Goal: Task Accomplishment & Management: Complete application form

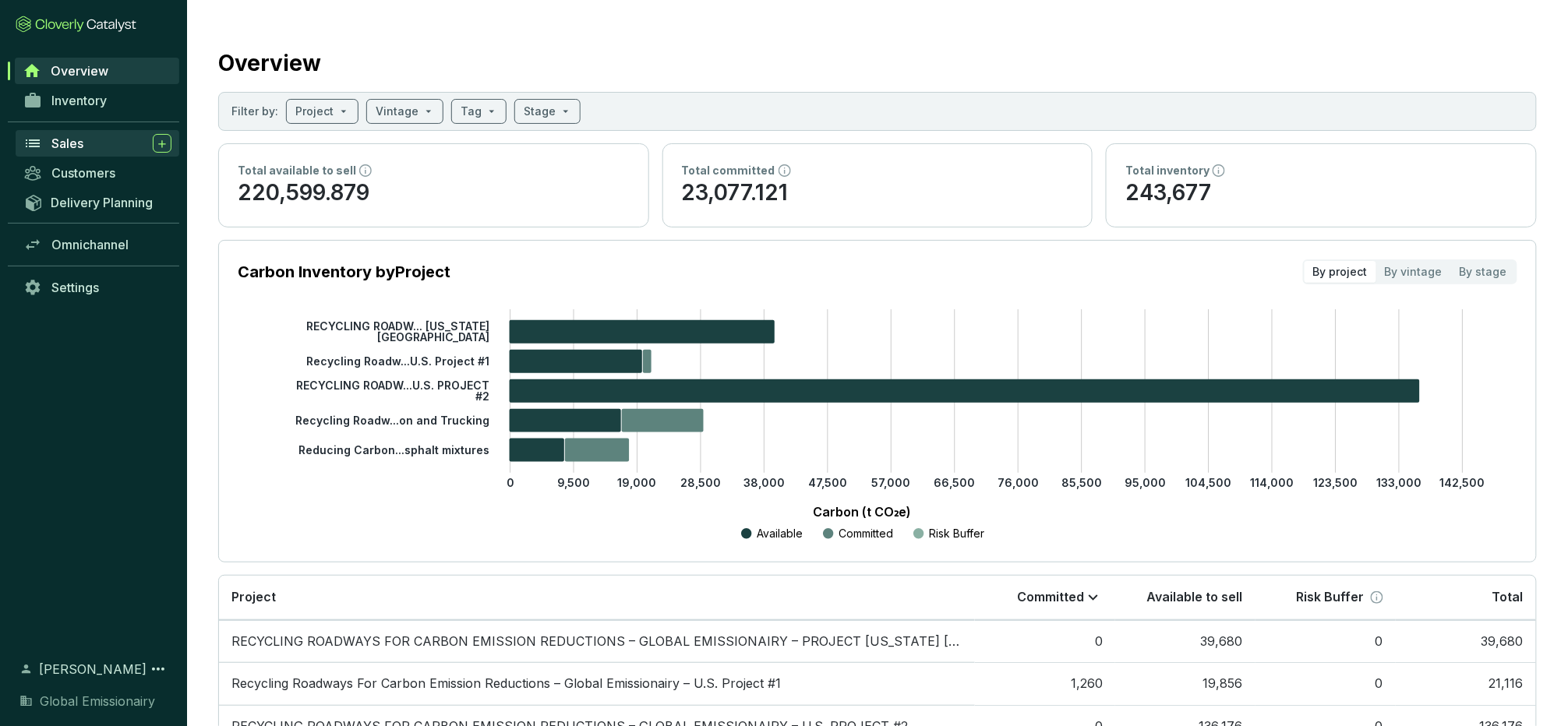
click at [95, 149] on div "Sales" at bounding box center [111, 143] width 120 height 18
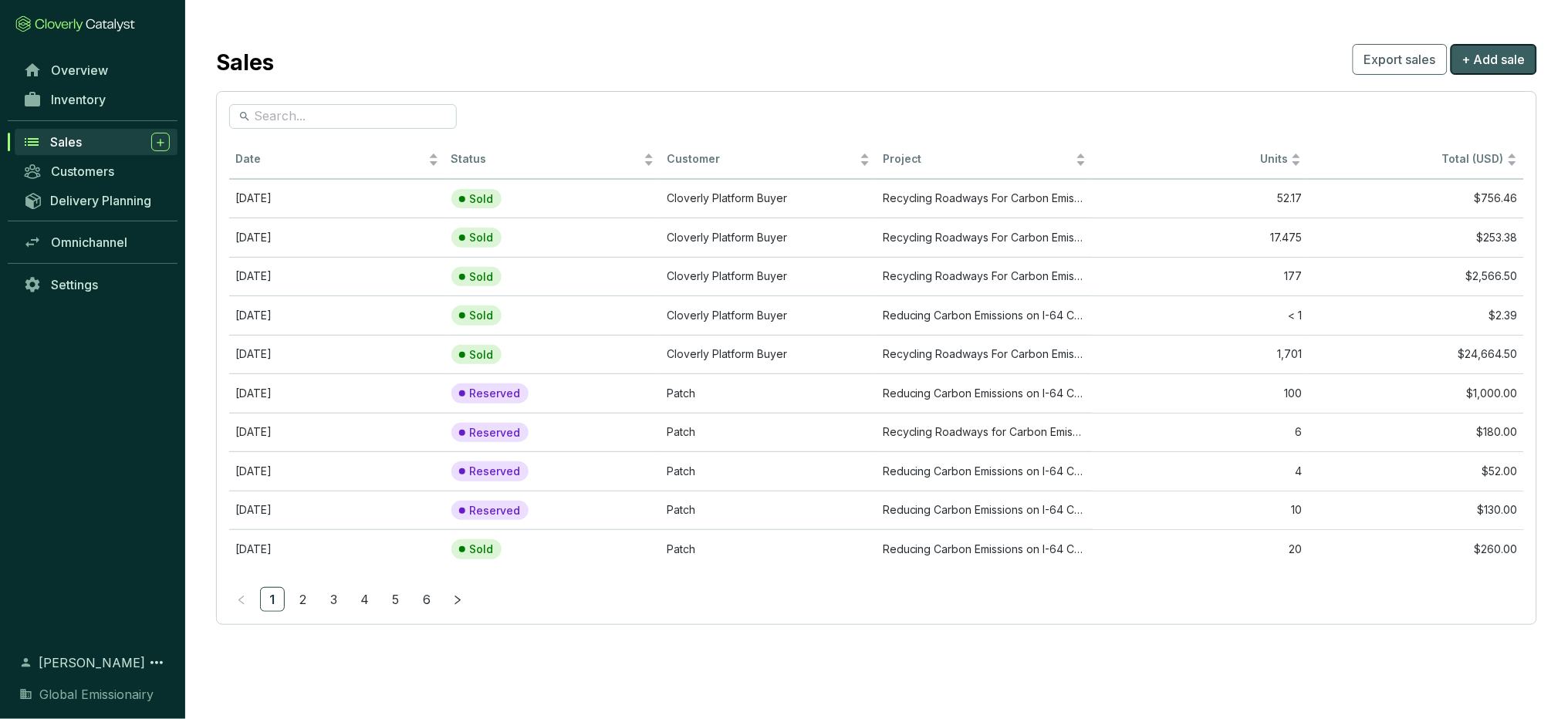
click at [1480, 60] on span "+ Add sale" at bounding box center [1494, 59] width 63 height 18
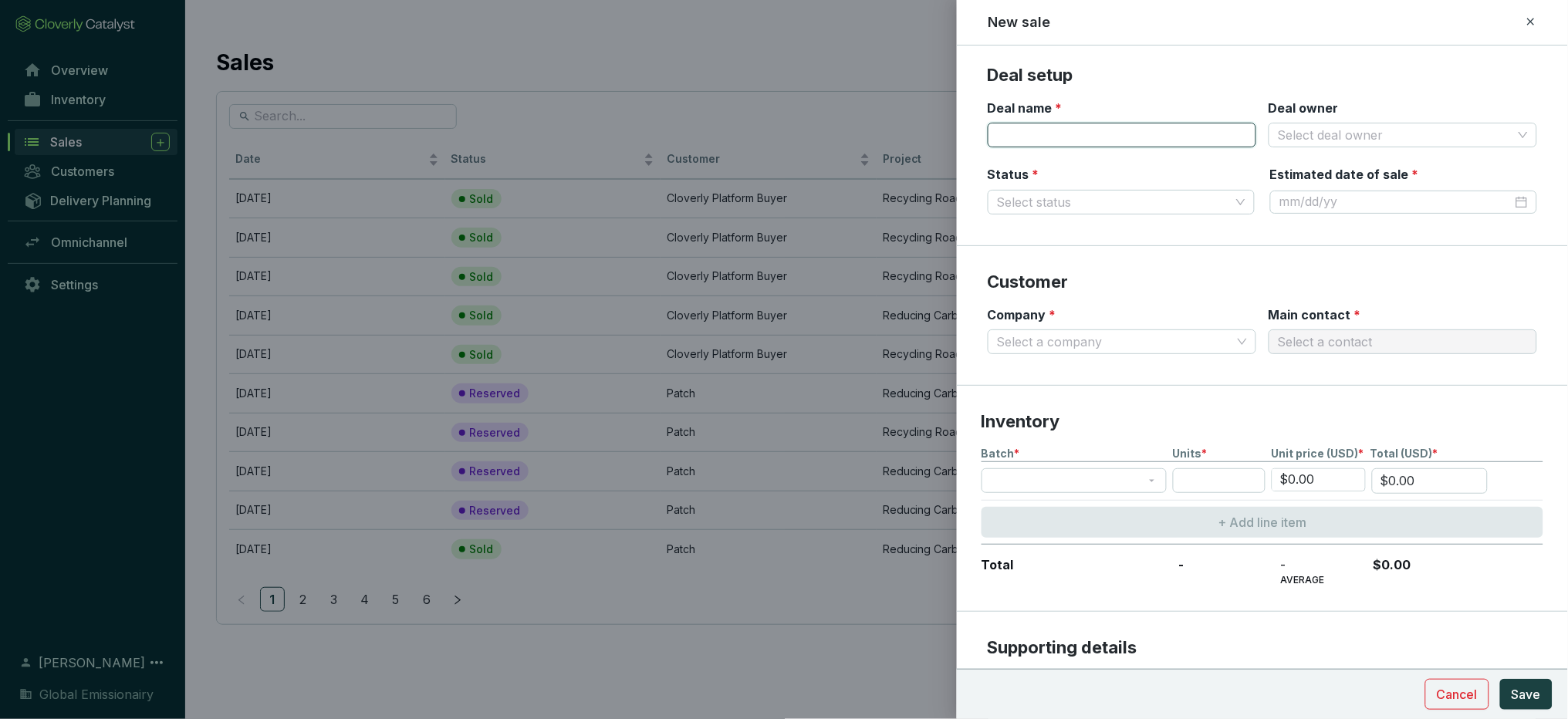
click at [1140, 137] on input "Deal name *" at bounding box center [1122, 134] width 268 height 24
click at [1328, 112] on label "Deal owner" at bounding box center [1302, 108] width 70 height 17
click at [1088, 205] on input "Status *" at bounding box center [1113, 202] width 233 height 24
click at [1071, 226] on div "Reserved" at bounding box center [1118, 232] width 235 height 17
click at [1099, 117] on div "Deal name *" at bounding box center [1122, 124] width 268 height 49
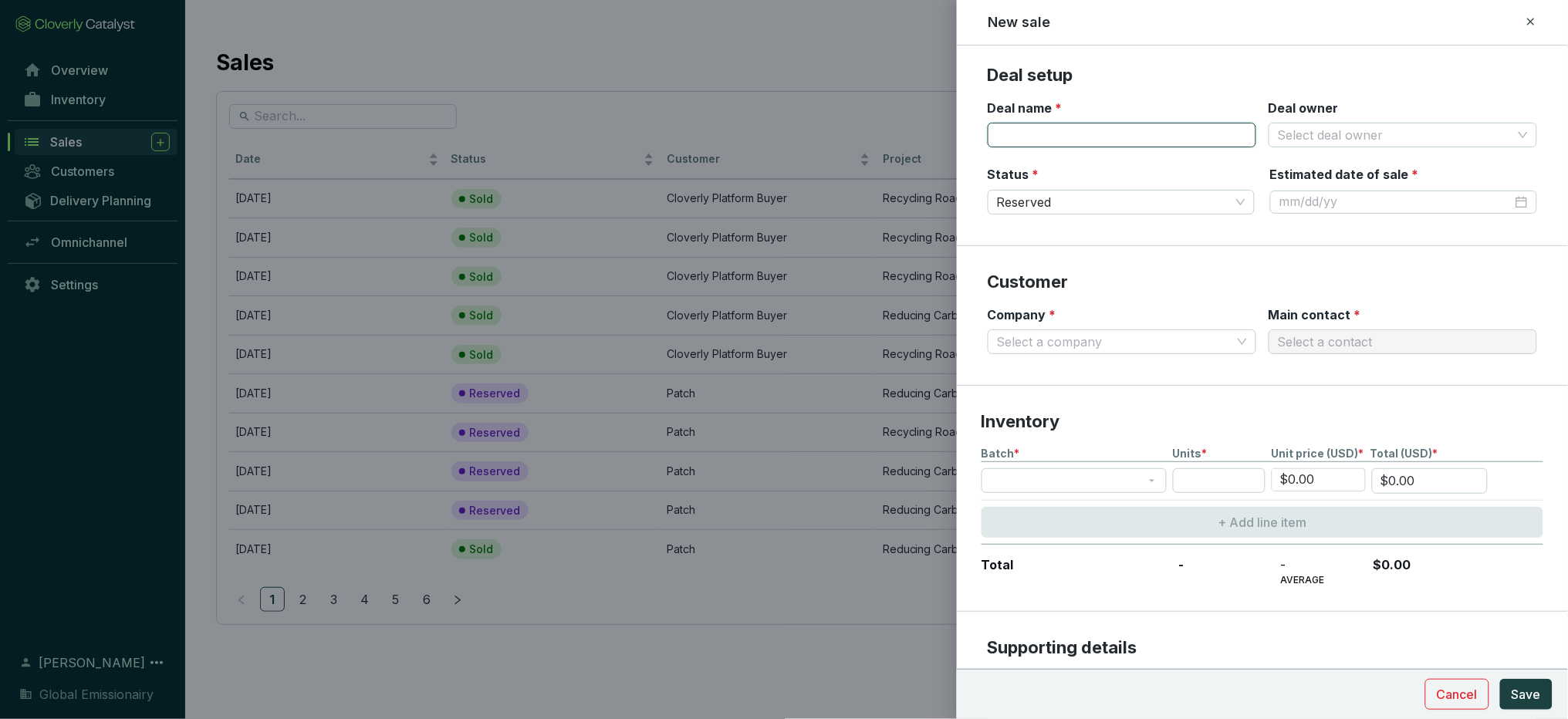
click at [1071, 137] on input "Deal name *" at bounding box center [1122, 134] width 268 height 24
click at [1329, 130] on input "Deal owner" at bounding box center [1395, 135] width 235 height 24
drag, startPoint x: 1189, startPoint y: 136, endPoint x: 953, endPoint y: 93, distance: 239.9
click at [952, 102] on div "New sale Deal setup Deal name * 2025 Buyer [DATE] Deal owner Select deal owner …" at bounding box center [784, 359] width 1568 height 719
type input "[GEOGRAPHIC_DATA]"
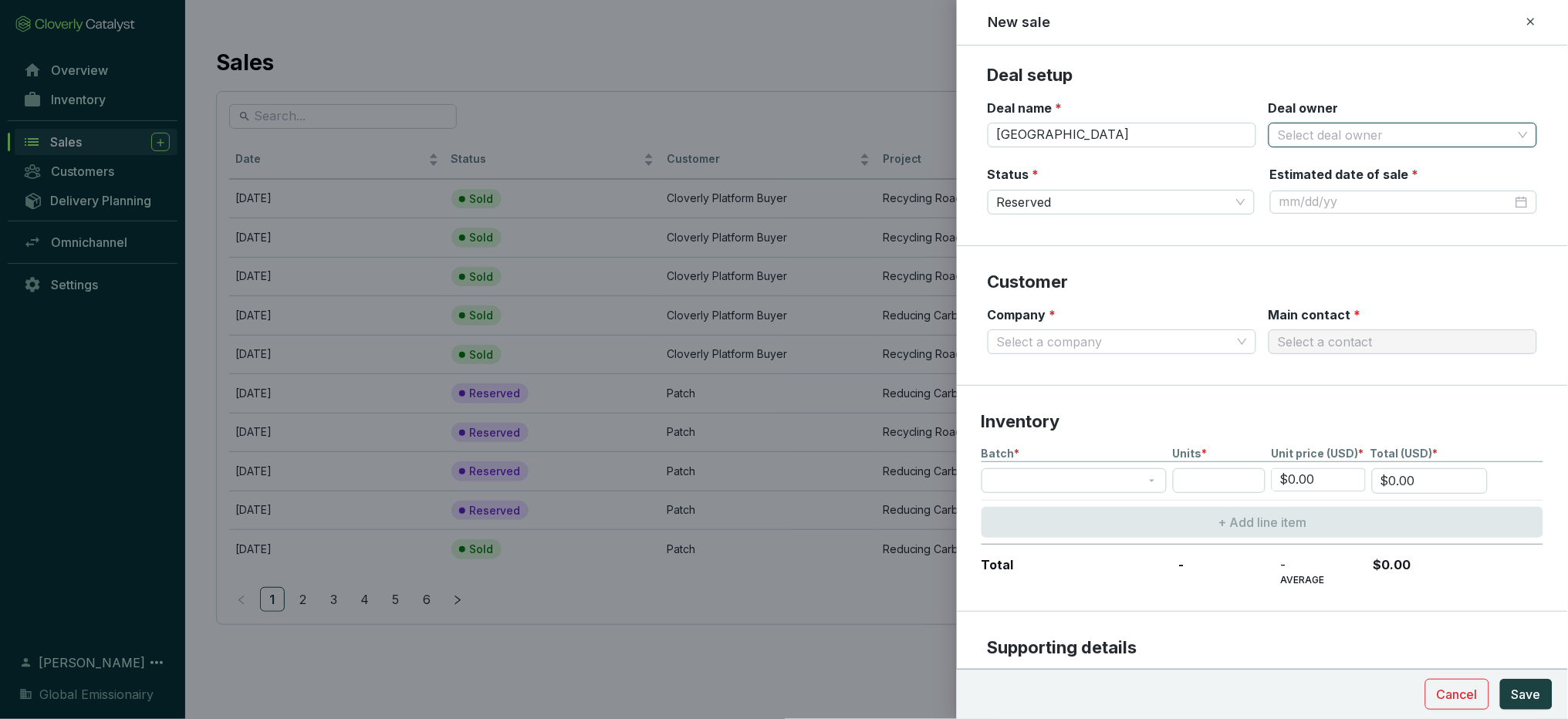
click at [1408, 130] on input "Deal owner" at bounding box center [1395, 135] width 235 height 24
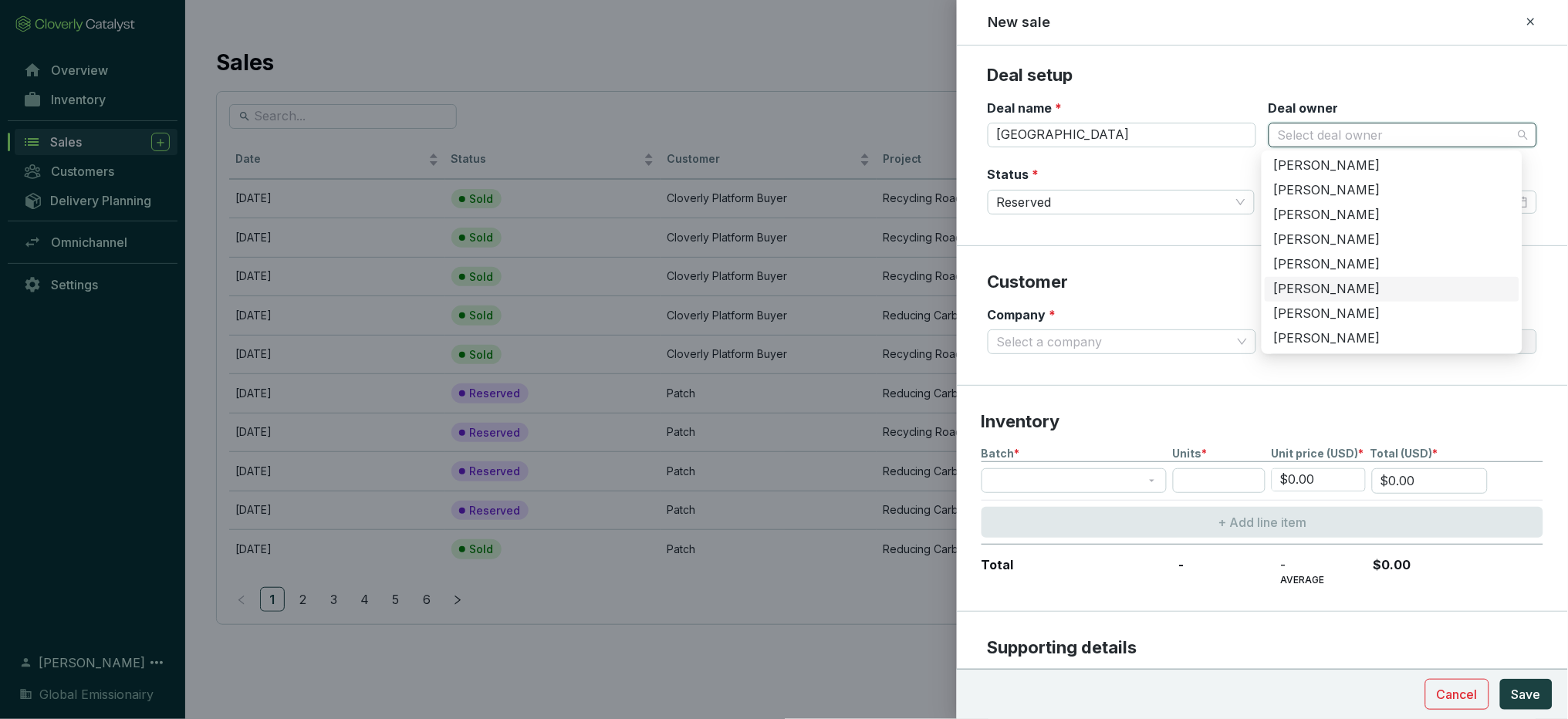
click at [1359, 289] on div "[PERSON_NAME]" at bounding box center [1391, 289] width 236 height 17
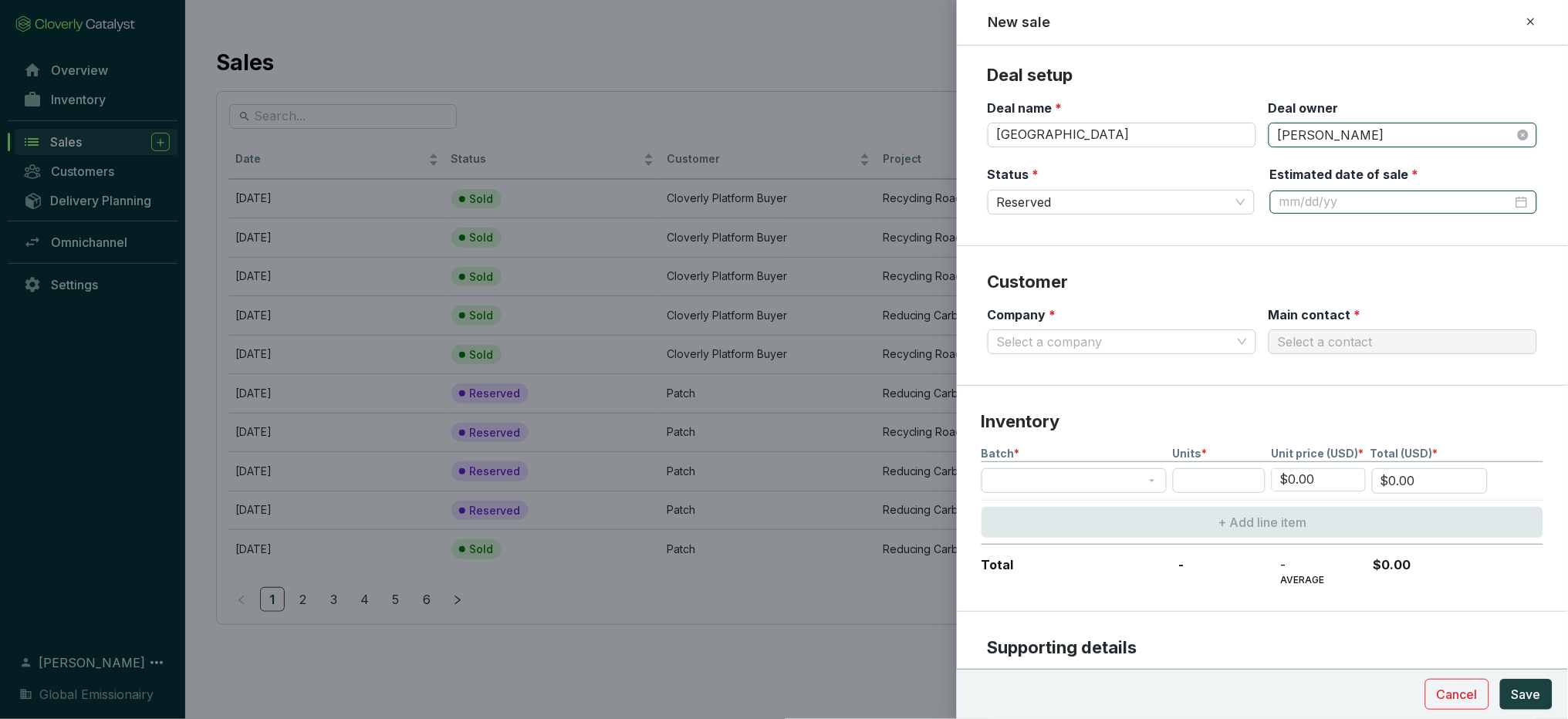
click at [1375, 196] on input "Estimated date of sale *" at bounding box center [1395, 202] width 233 height 17
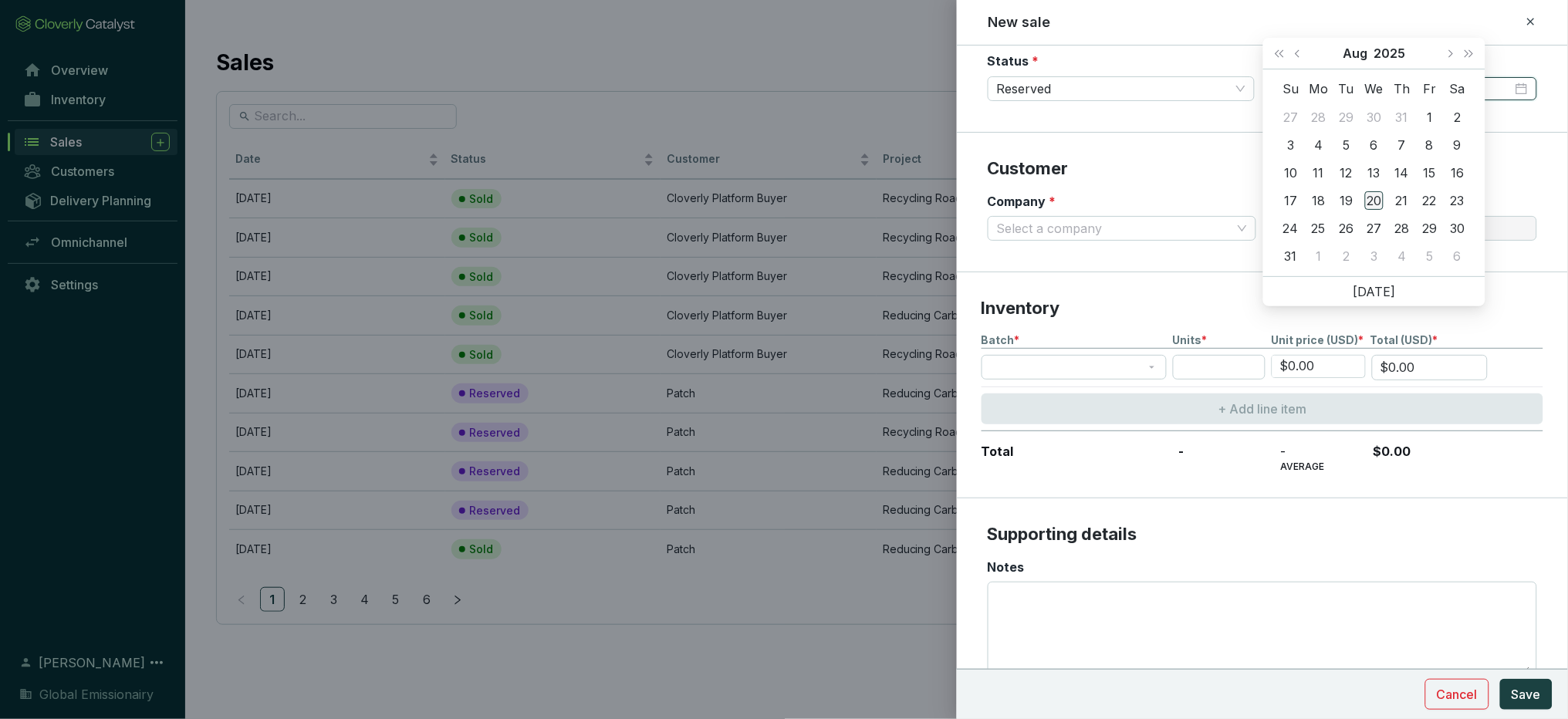
type input "[DATE]"
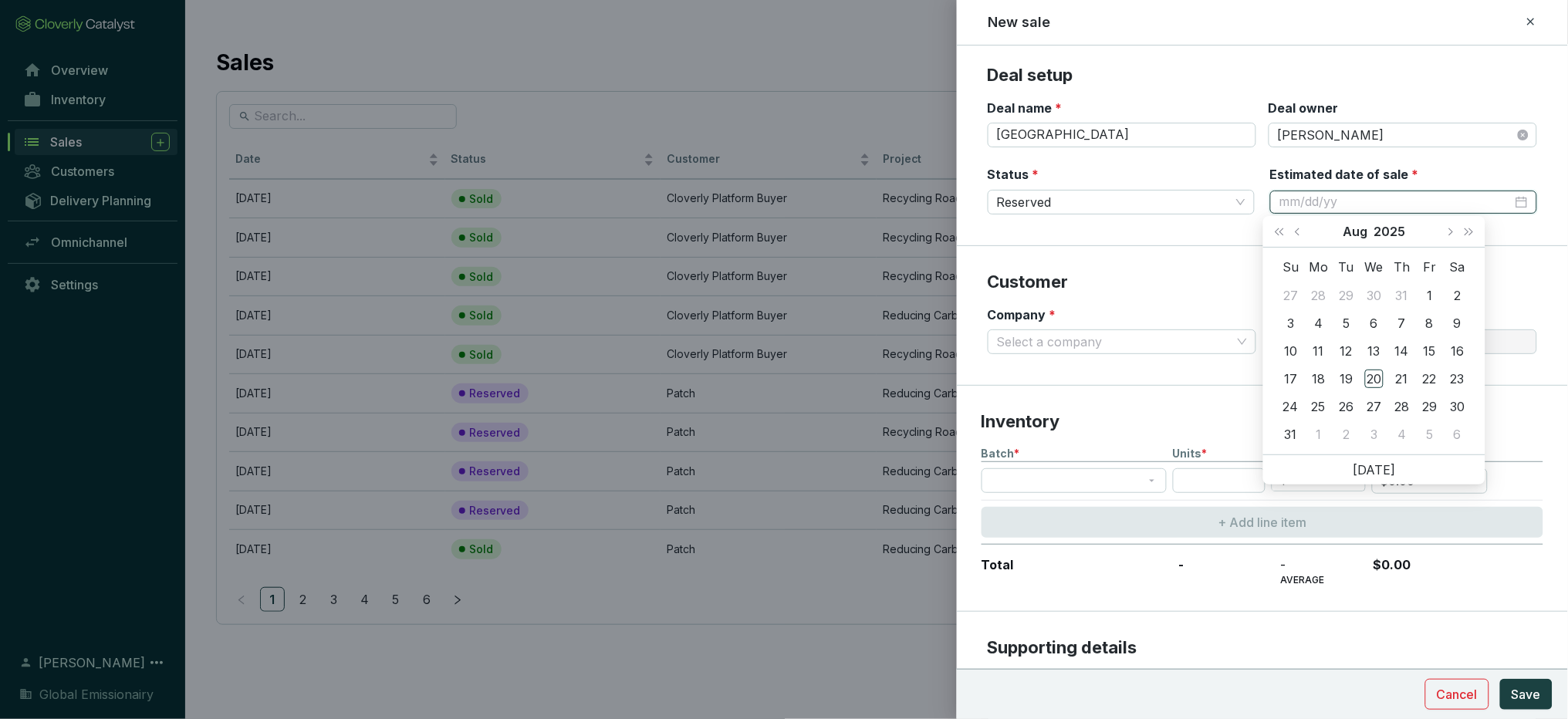
type input "[DATE]"
click at [1454, 230] on button "Next month (PageDown)" at bounding box center [1449, 231] width 20 height 31
type input "[DATE]"
click at [1354, 405] on div "30" at bounding box center [1346, 406] width 18 height 18
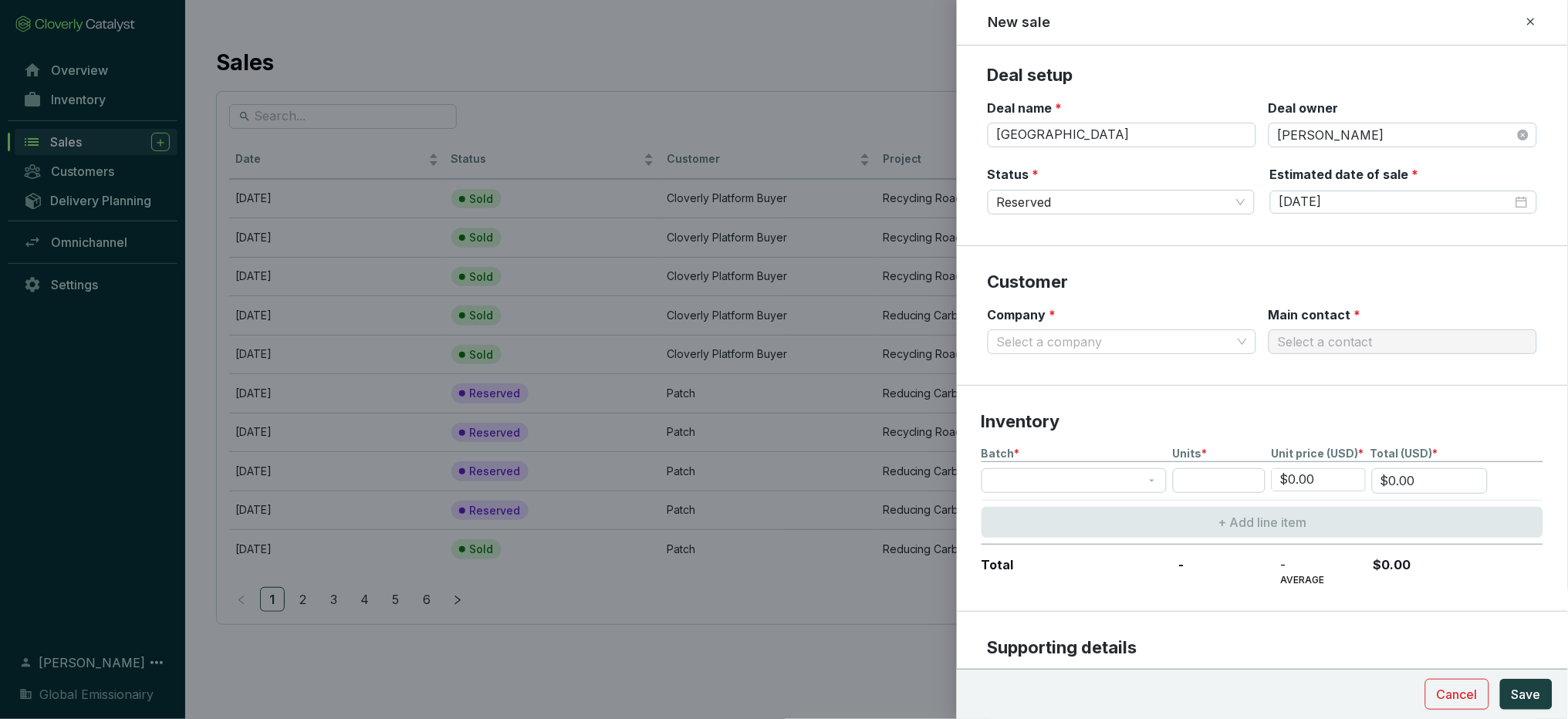
click at [1096, 263] on section "Customer Company * Select a company Main contact * Select a contact" at bounding box center [1262, 316] width 611 height 140
click at [1173, 337] on input "Company *" at bounding box center [1114, 342] width 235 height 24
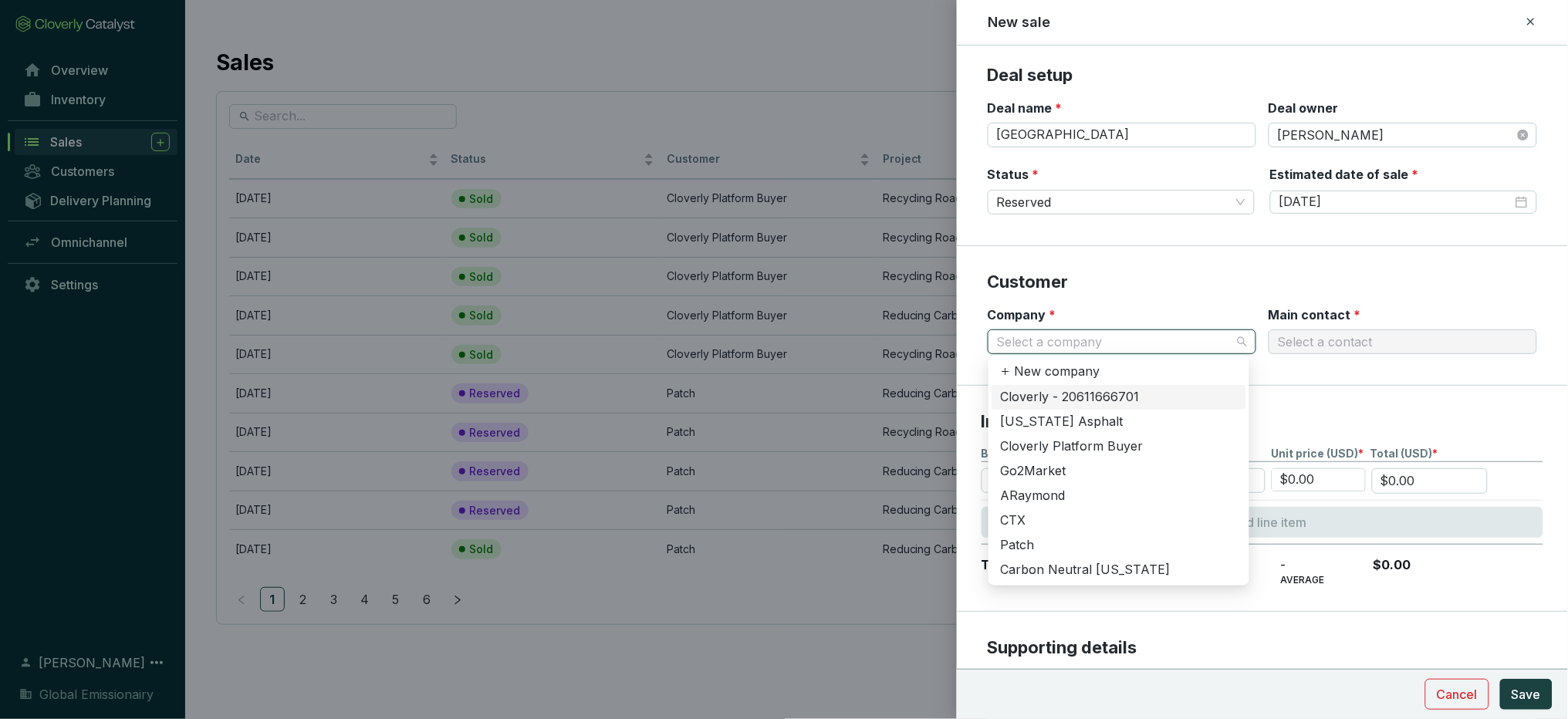
click at [1179, 273] on p "Customer" at bounding box center [1263, 283] width 549 height 24
click at [1098, 336] on input "Company *" at bounding box center [1114, 342] width 235 height 24
click at [1087, 376] on p "New company" at bounding box center [1057, 372] width 85 height 17
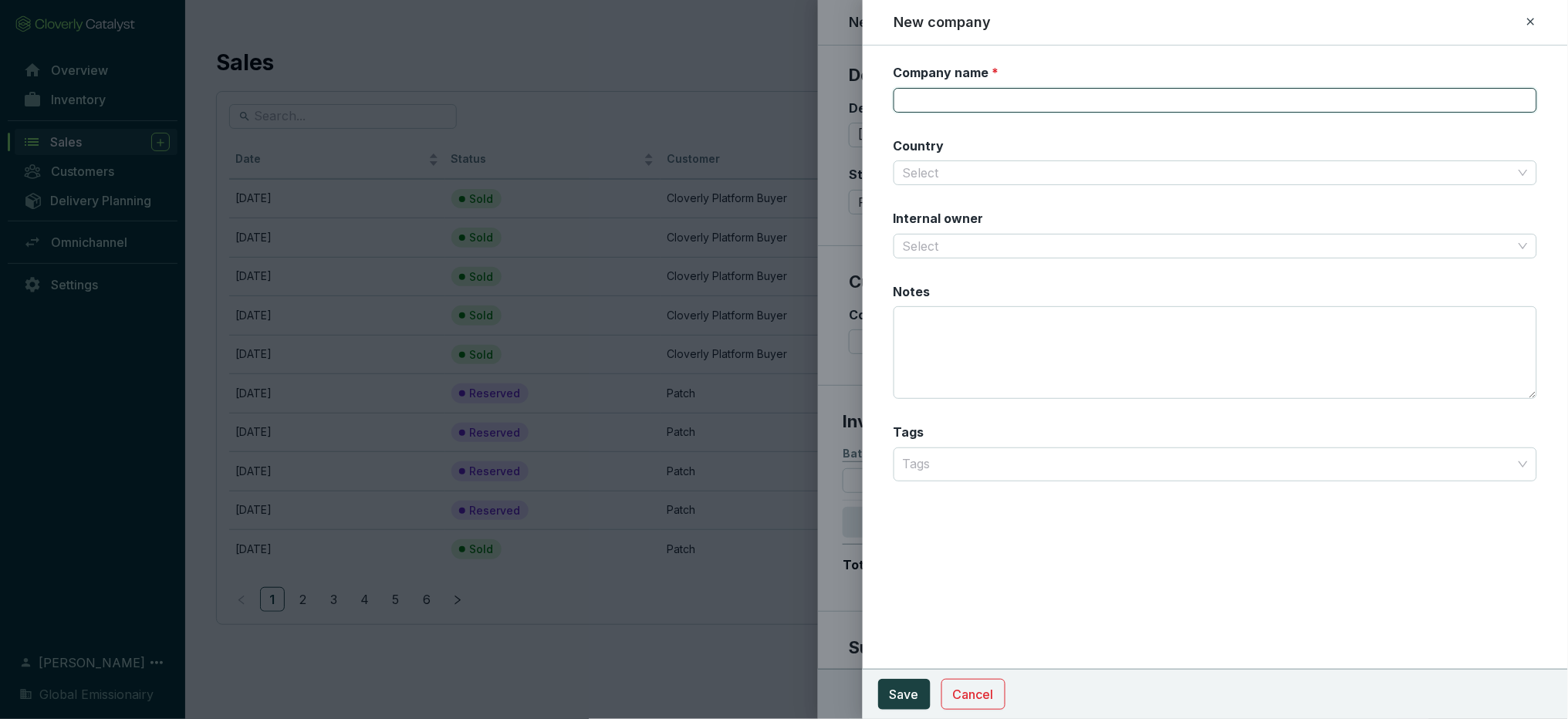
click at [1013, 112] on input "Company name *" at bounding box center [1215, 100] width 644 height 24
type input "Customer2025-1"
click at [905, 697] on span "Save" at bounding box center [904, 695] width 29 height 18
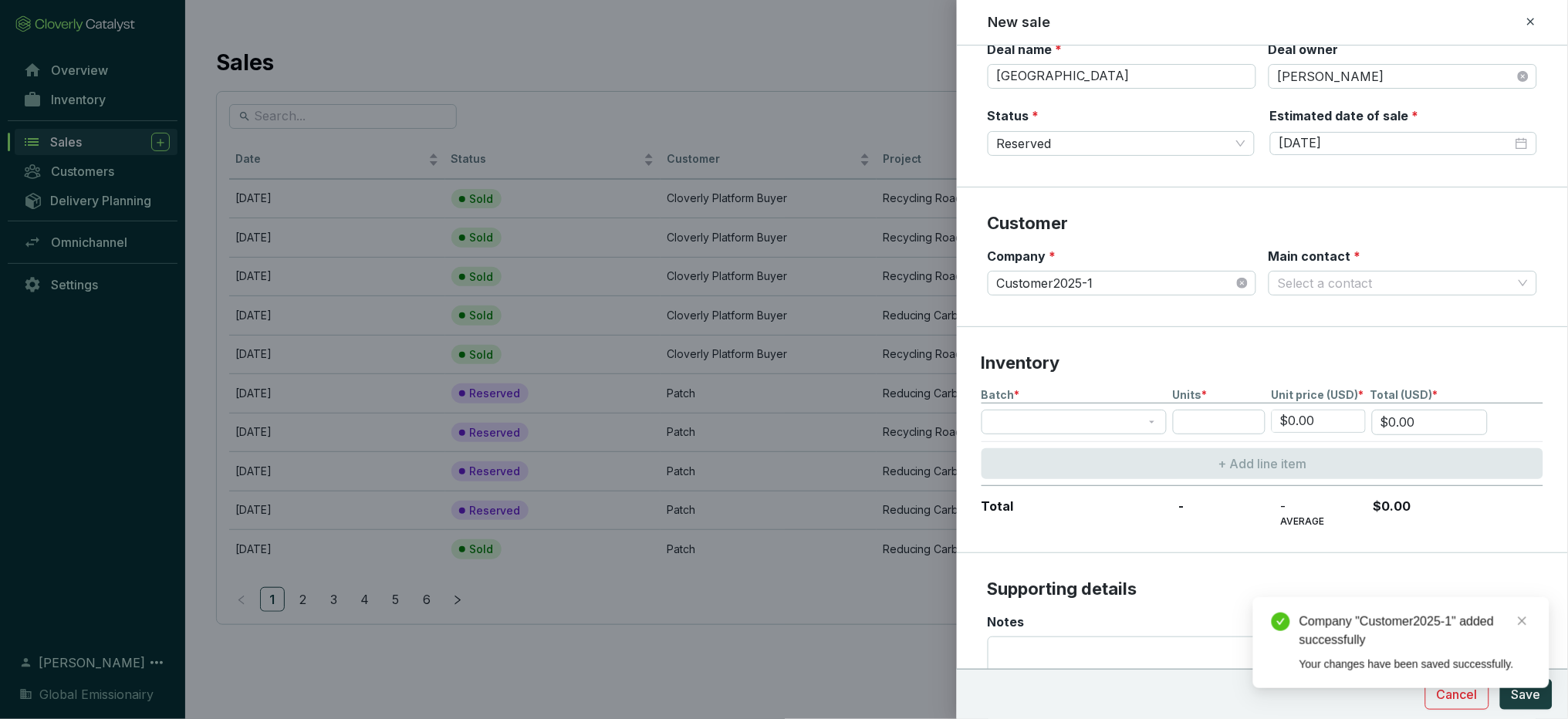
scroll to position [178, 0]
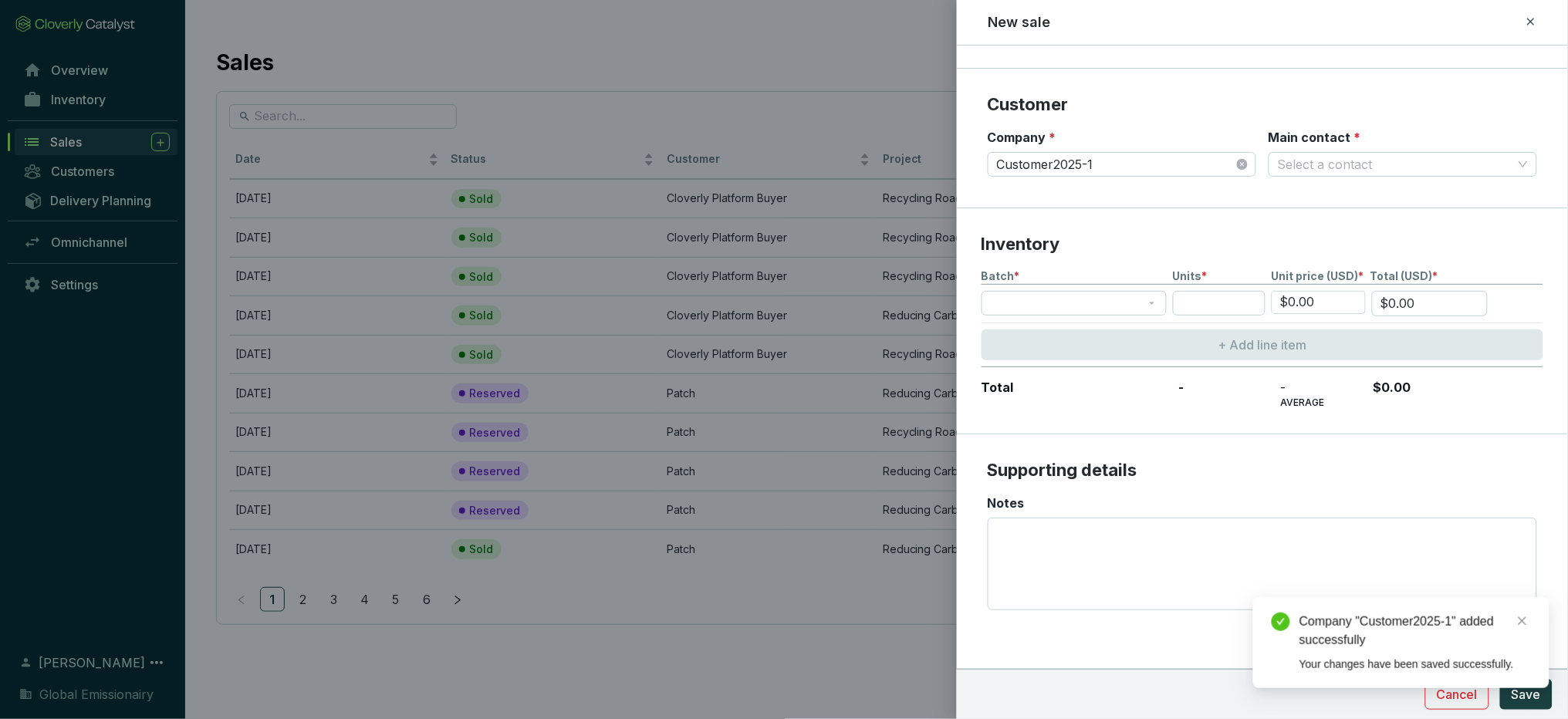
click at [1101, 316] on section "$0.00 $0.00" at bounding box center [1263, 307] width 562 height 34
click at [1106, 309] on span at bounding box center [1074, 304] width 167 height 24
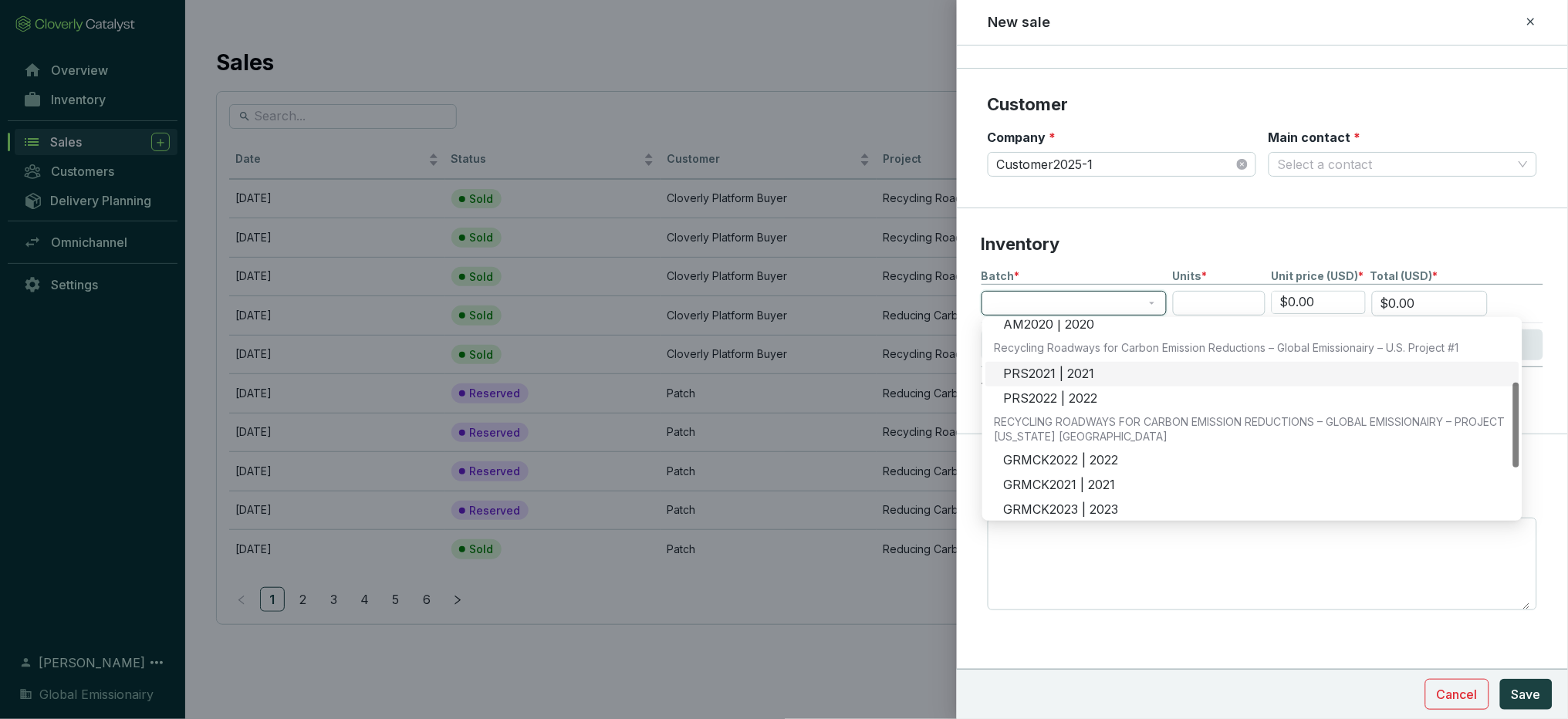
scroll to position [143, 0]
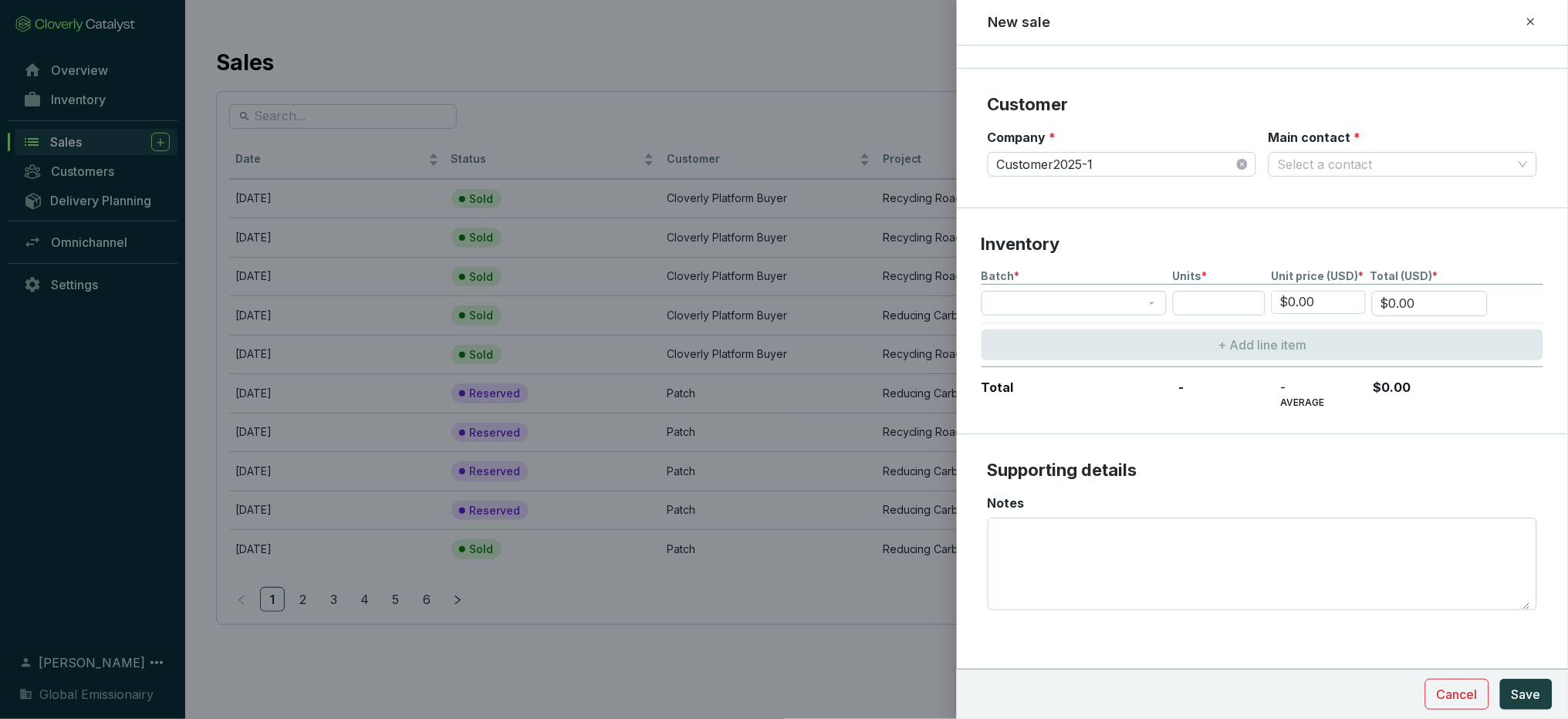
click at [1084, 318] on section "$0.00 $0.00" at bounding box center [1263, 307] width 562 height 34
click at [1090, 307] on span at bounding box center [1074, 304] width 167 height 24
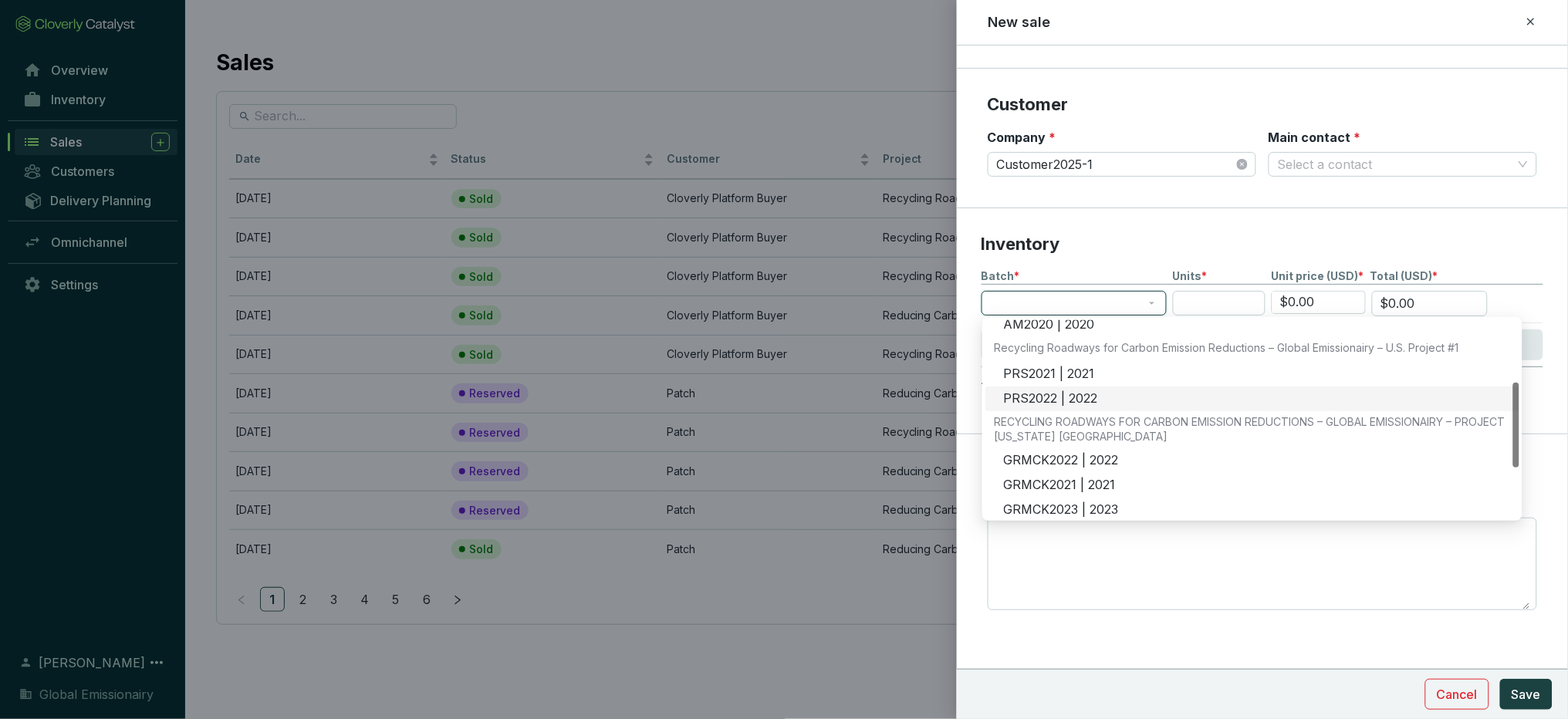
click at [1091, 391] on div "PRS2022 | 2022" at bounding box center [1256, 399] width 506 height 17
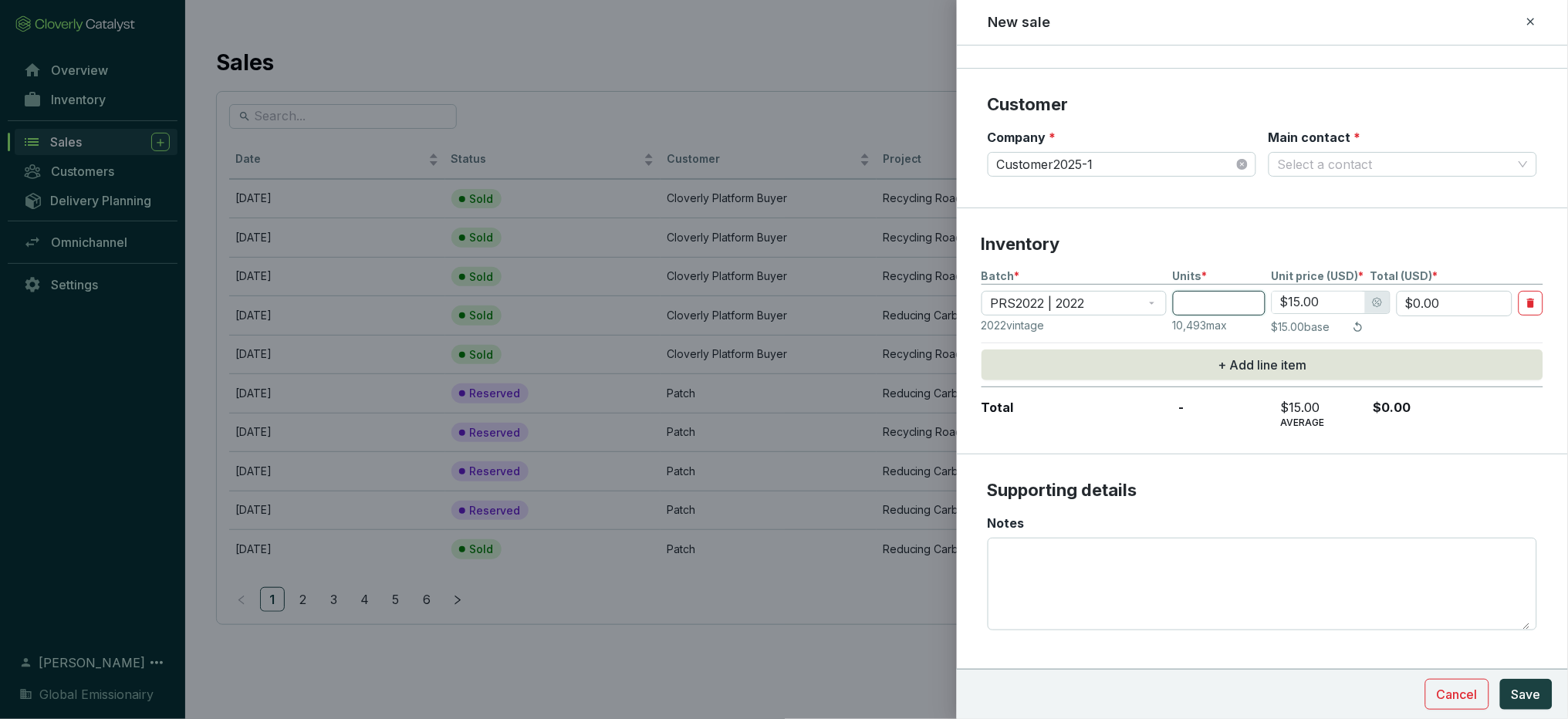
click at [1242, 303] on input "number" at bounding box center [1219, 303] width 92 height 24
click at [1213, 298] on input "number" at bounding box center [1219, 303] width 92 height 24
type input "2"
type input "$30.00"
type input "23"
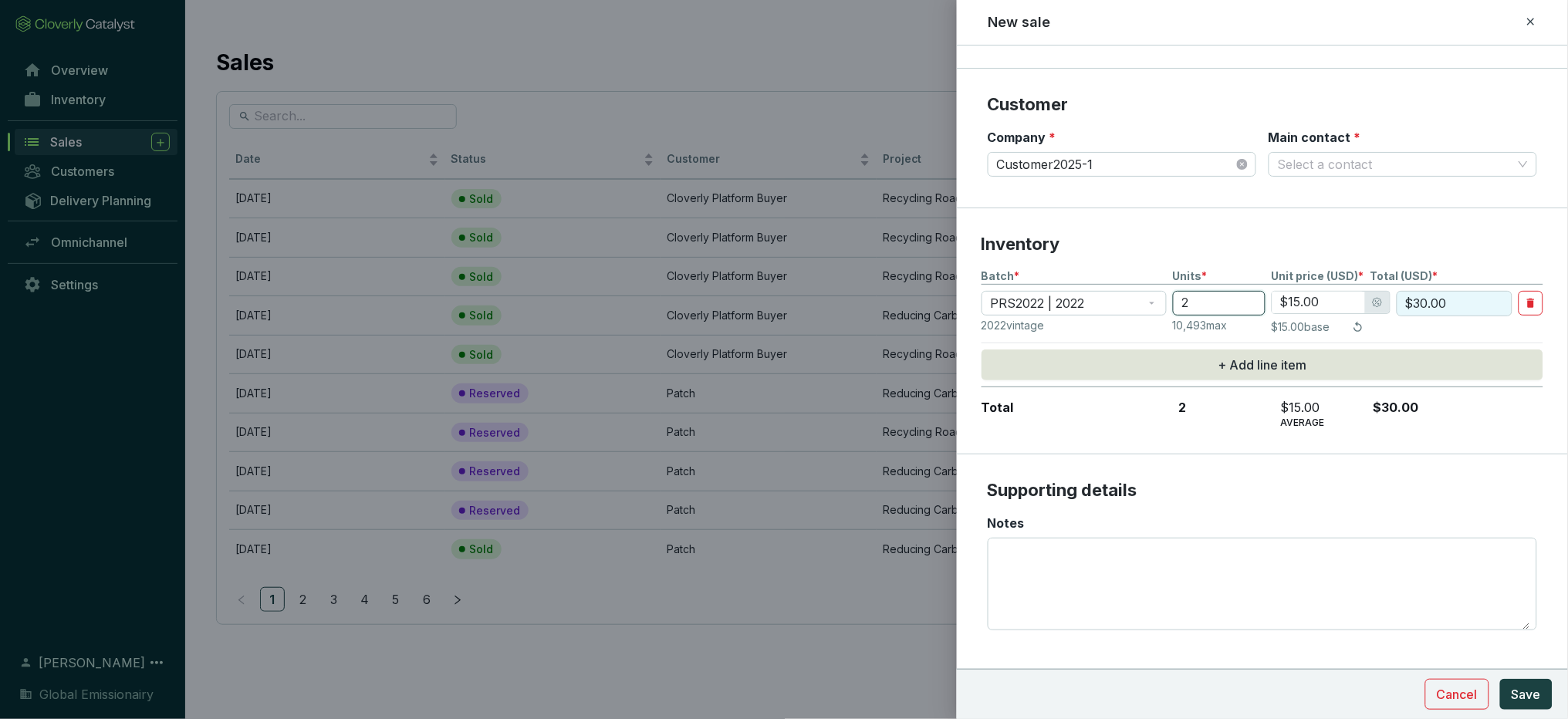
type input "$345.00"
type input "234"
type input "$3,510.00"
type input "2342"
type input "$35,130.00"
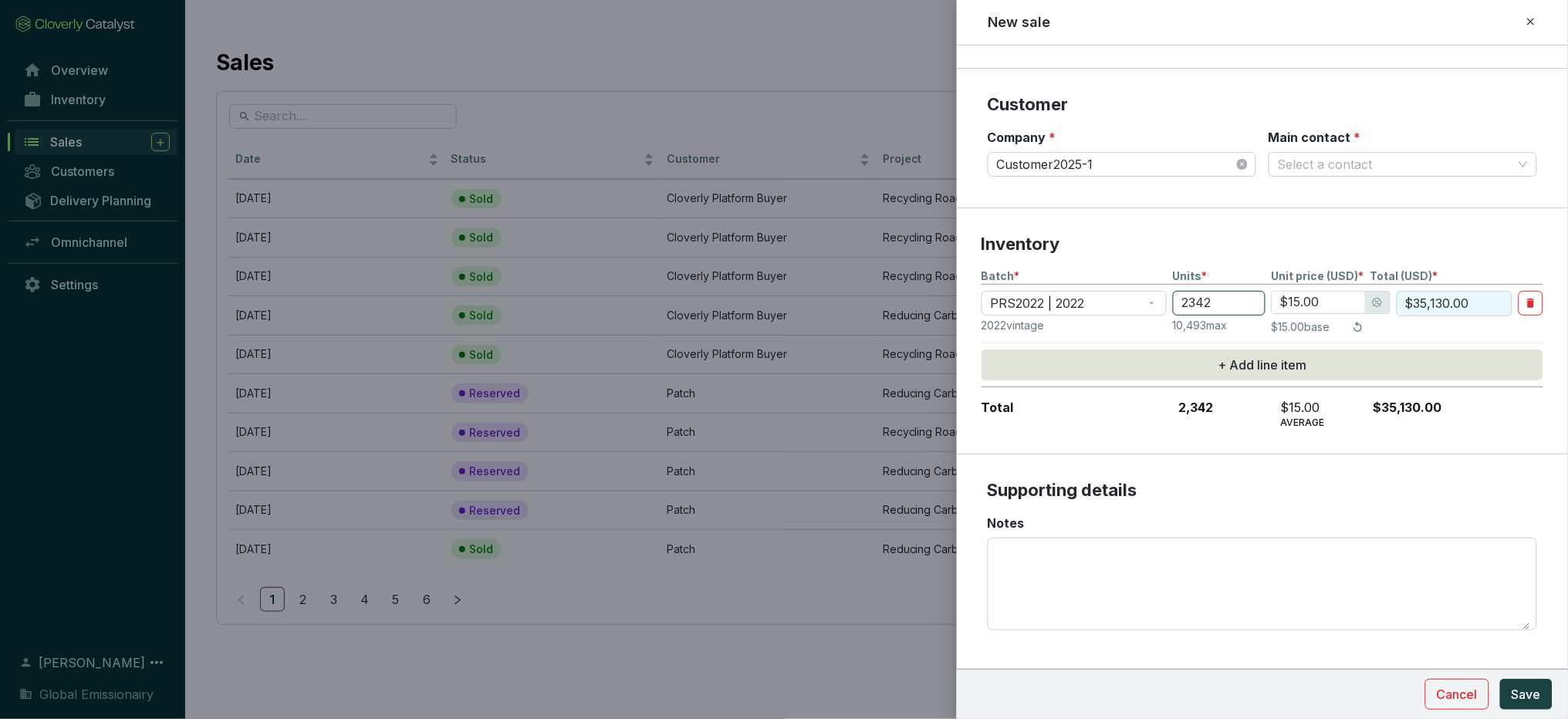
type input "2342"
click at [1331, 296] on input "$15.00" at bounding box center [1319, 303] width 92 height 22
drag, startPoint x: 1269, startPoint y: 296, endPoint x: 1244, endPoint y: 295, distance: 25.0
click at [1244, 295] on section "PRS2022 | 2022 2342 $15.00 $35,130.00" at bounding box center [1263, 304] width 562 height 26
type input "$1.00"
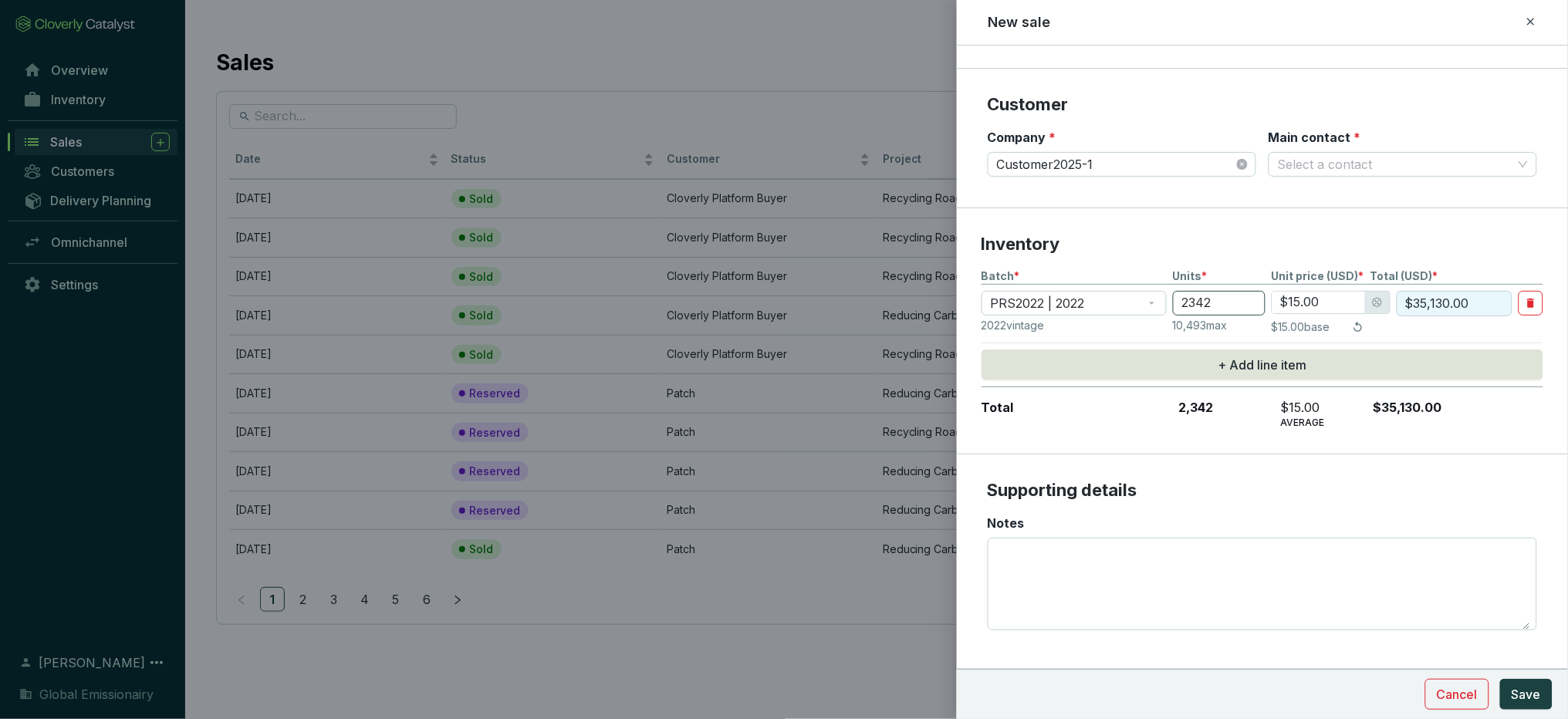
type input "$2,342.00"
type input "$16.00"
type input "$37,472.00"
type input "$16.00"
click at [1404, 335] on section "2022 vintage 10,493 max $15.00 base" at bounding box center [1263, 327] width 562 height 18
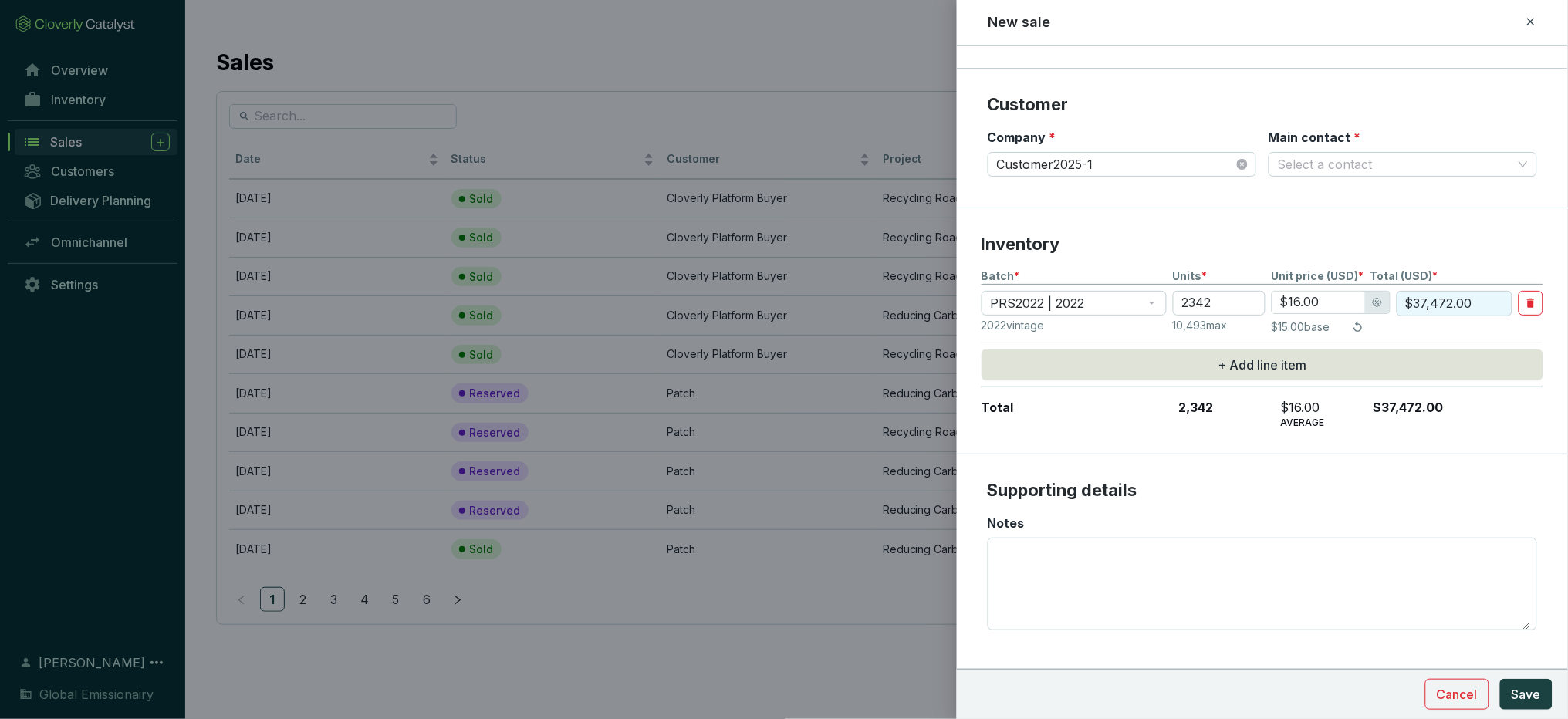
click at [1486, 331] on section "2022 vintage 10,493 max $15.00 base" at bounding box center [1263, 327] width 562 height 18
click at [1119, 330] on p "2022 vintage" at bounding box center [1074, 325] width 185 height 15
click at [1134, 407] on p "Total" at bounding box center [1074, 414] width 185 height 29
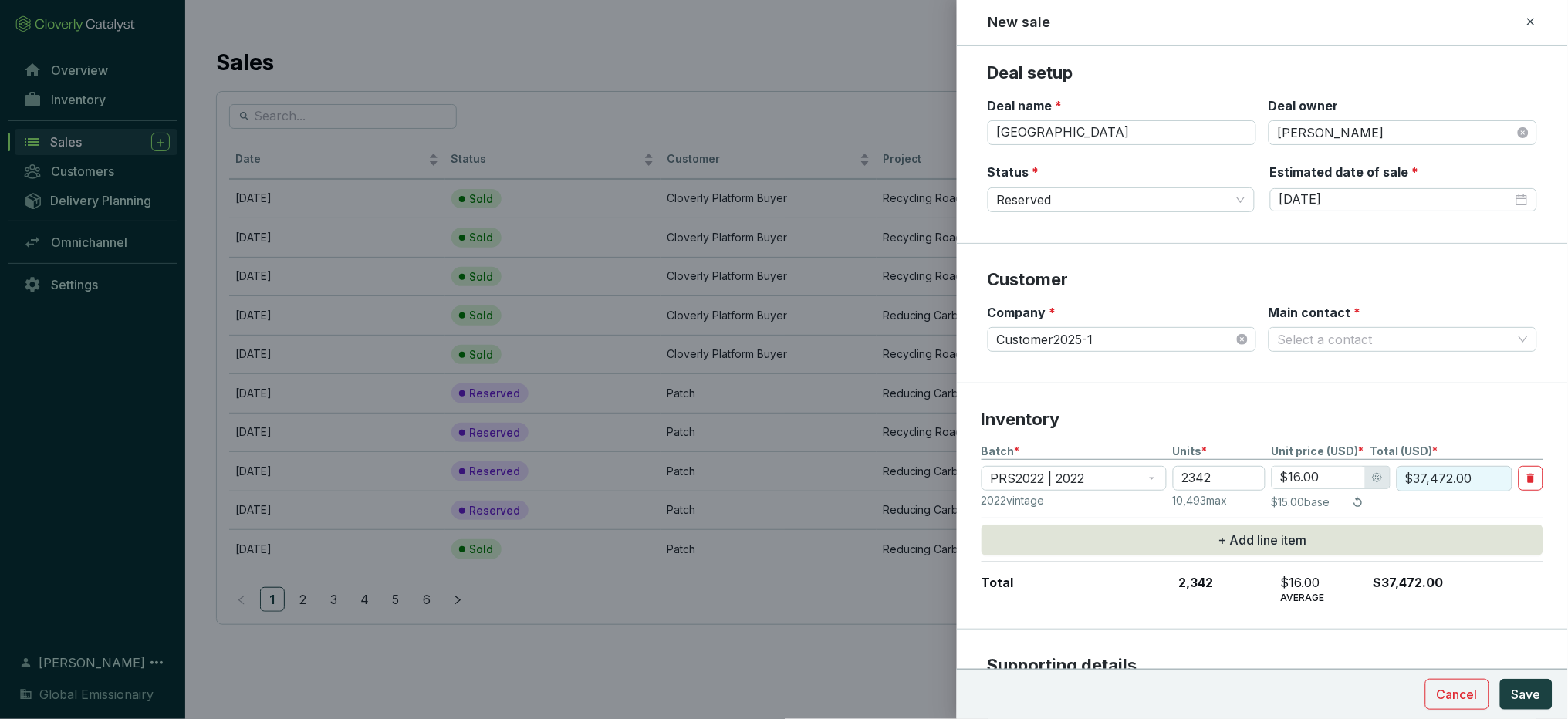
scroll to position [0, 0]
click at [1134, 400] on section "Inventory Batch * Units * Unit price (USD) * Total (USD) * PRS2022 | 2022 2342 …" at bounding box center [1262, 510] width 611 height 247
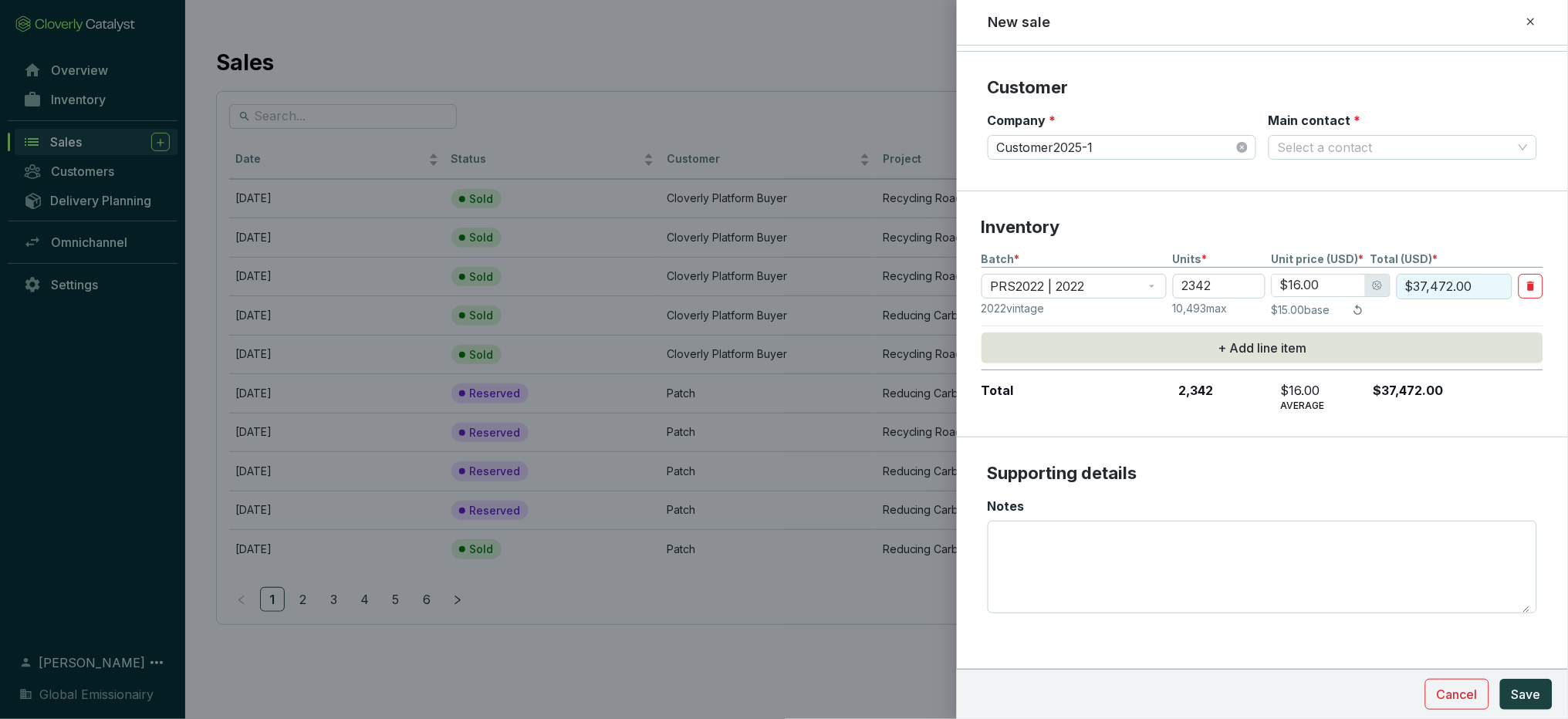
scroll to position [197, 0]
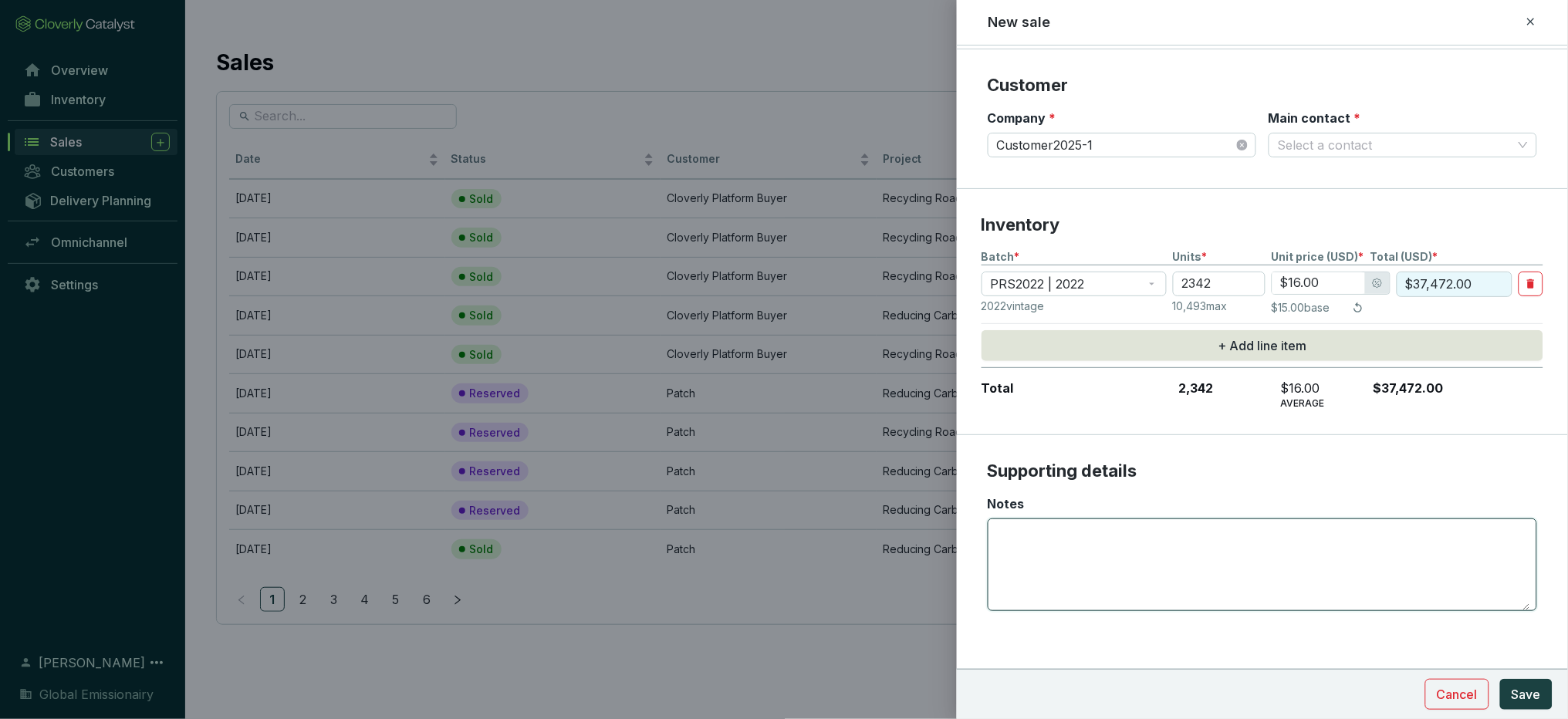
click at [1105, 530] on textarea "Notes" at bounding box center [1262, 565] width 536 height 91
type textarea "1 of 2"
click at [1174, 473] on p "Supporting details" at bounding box center [1263, 471] width 549 height 24
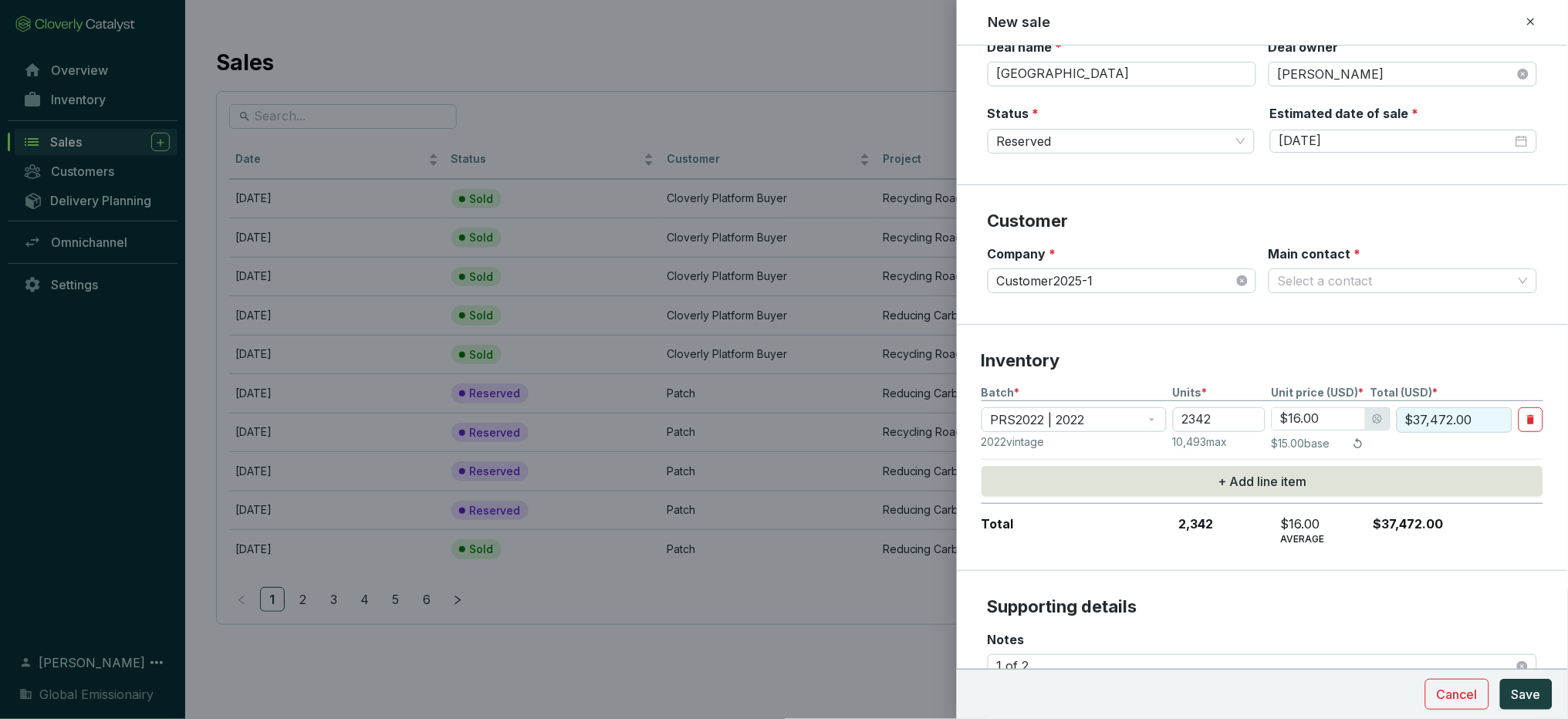
scroll to position [23, 0]
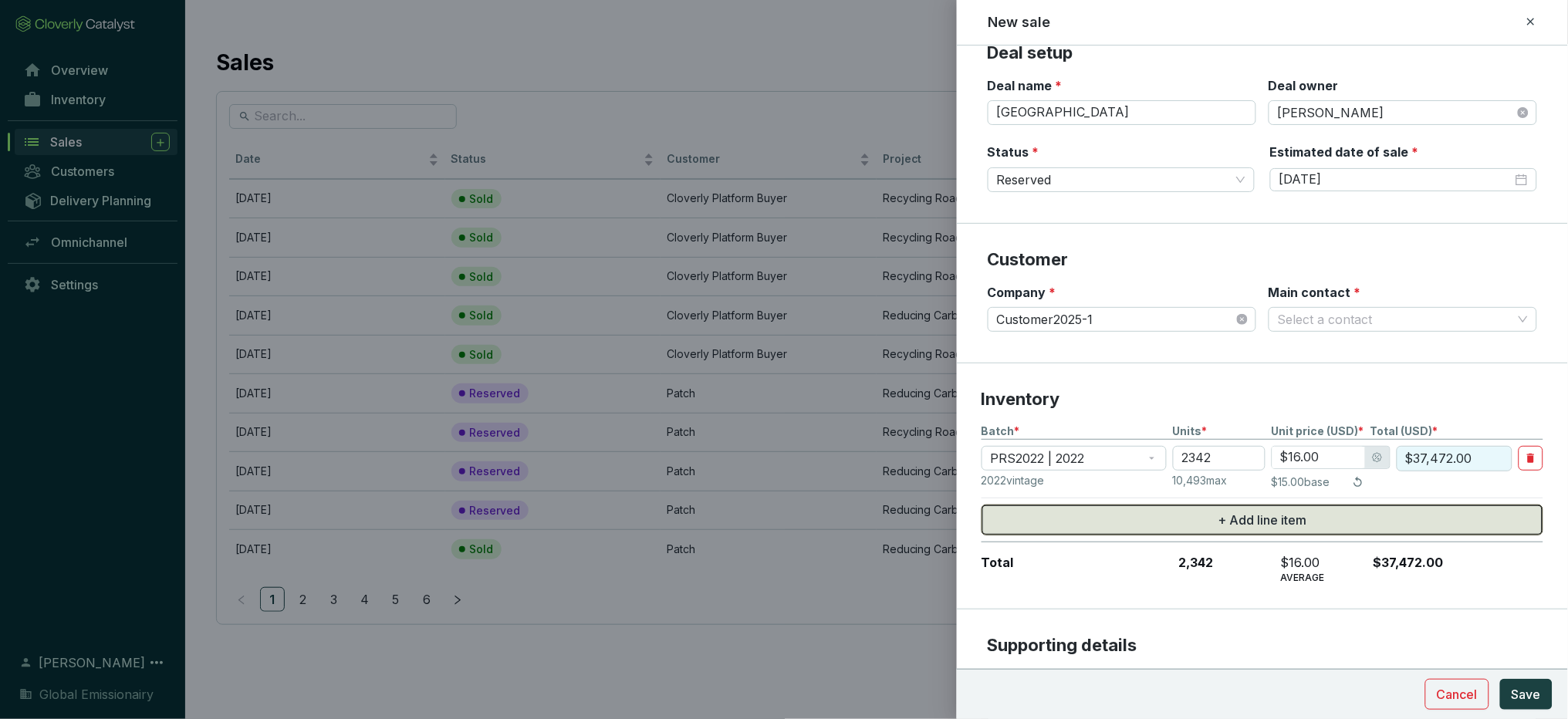
click at [1236, 520] on span "+ Add line item" at bounding box center [1263, 520] width 89 height 18
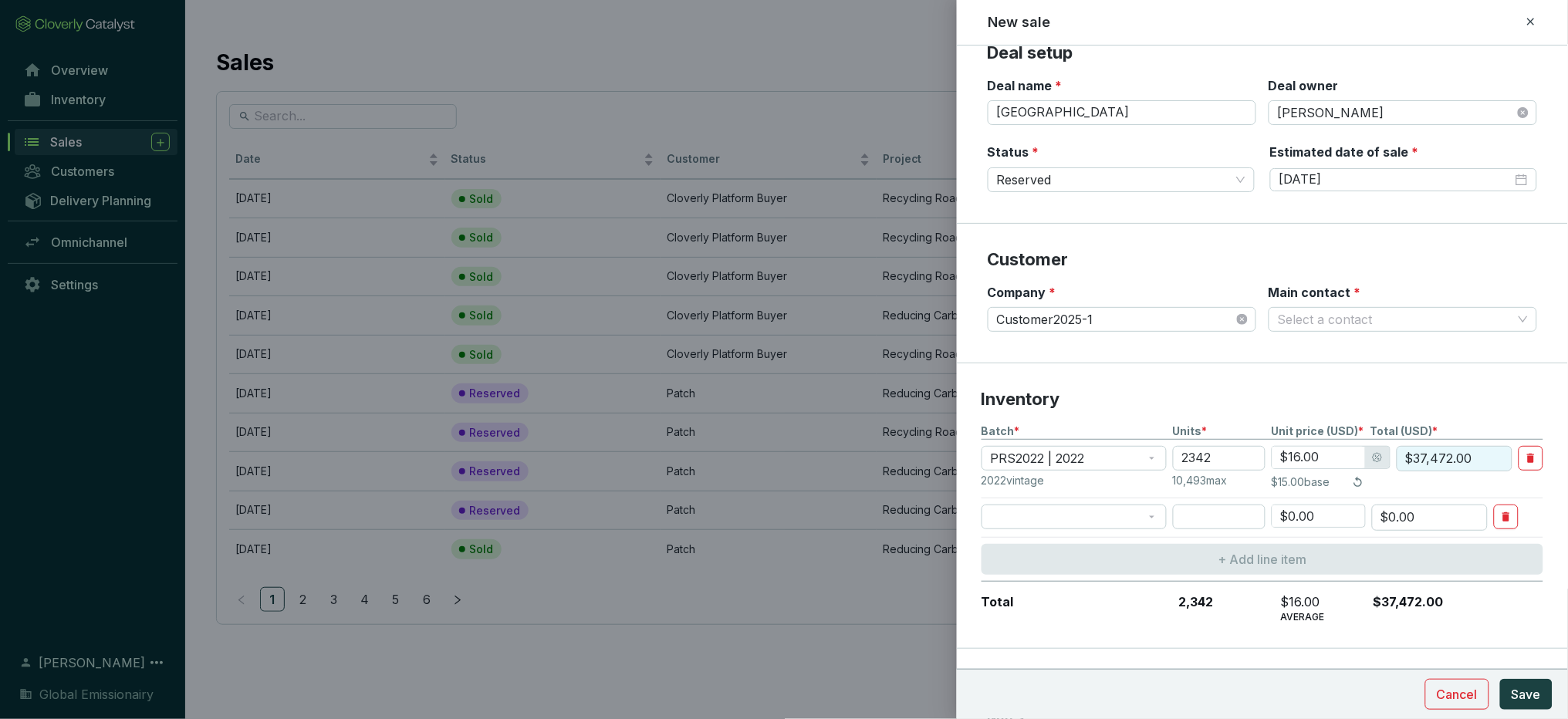
click at [1050, 530] on section "$0.00 $0.00" at bounding box center [1263, 521] width 562 height 34
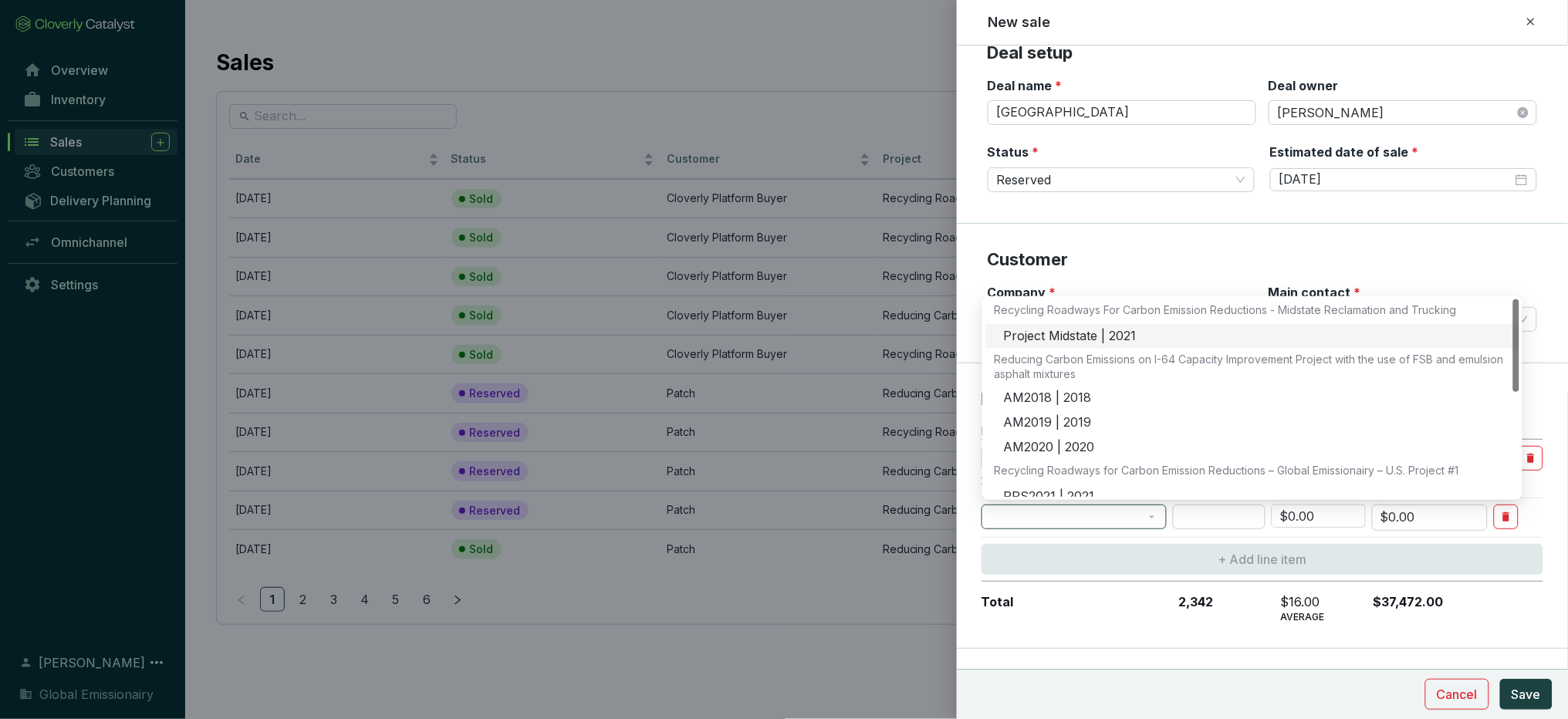
click at [1057, 520] on span at bounding box center [1074, 518] width 167 height 24
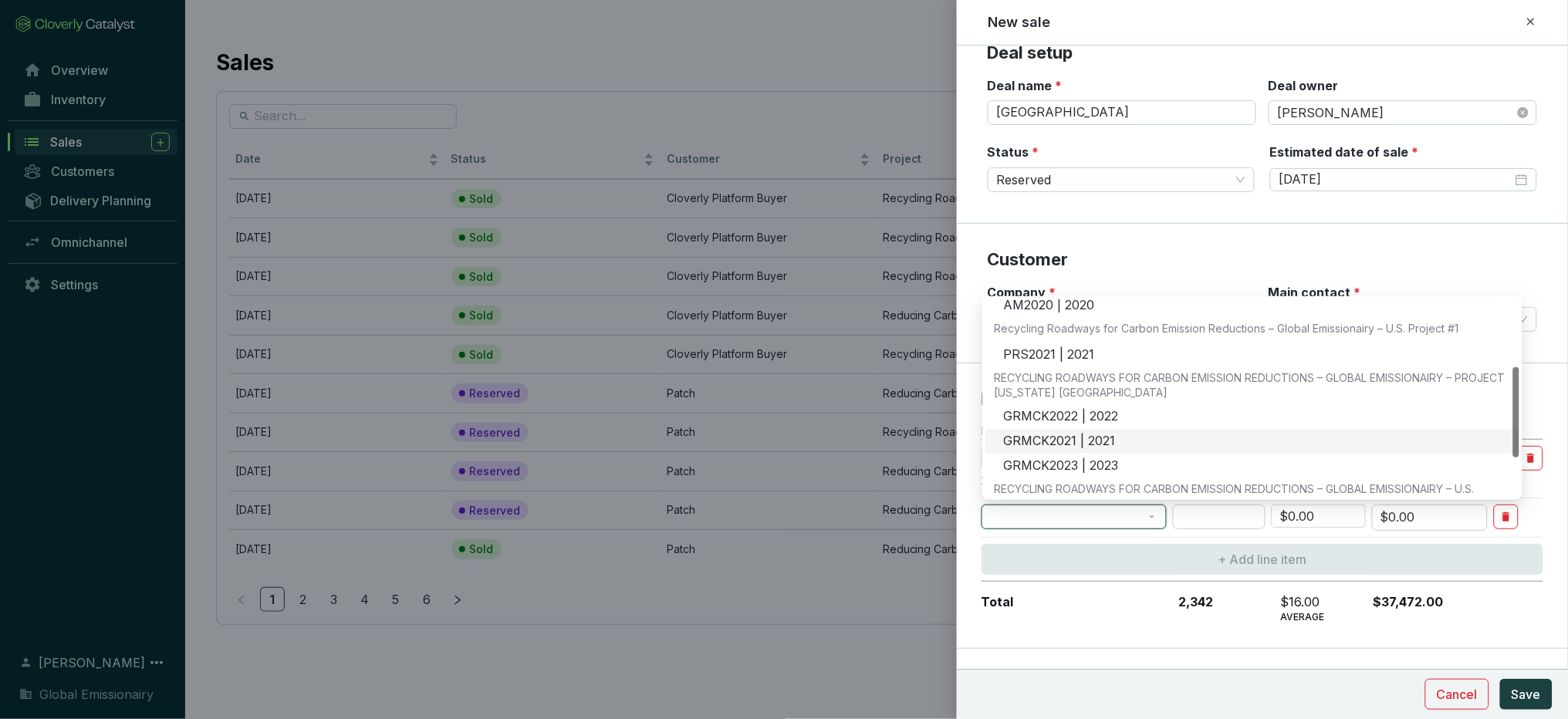
scroll to position [151, 0]
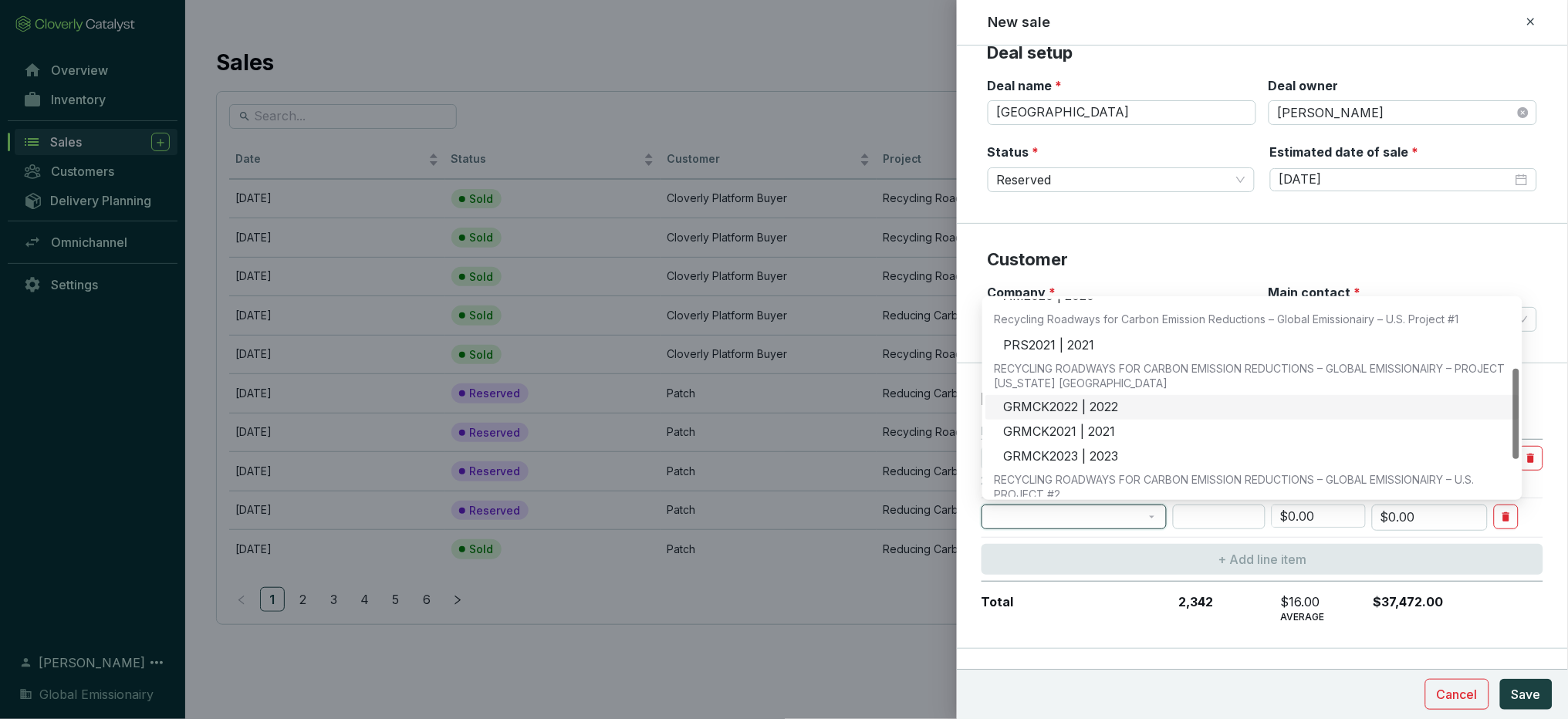
click at [1129, 407] on div "GRMCK2022 | 2022" at bounding box center [1256, 407] width 506 height 17
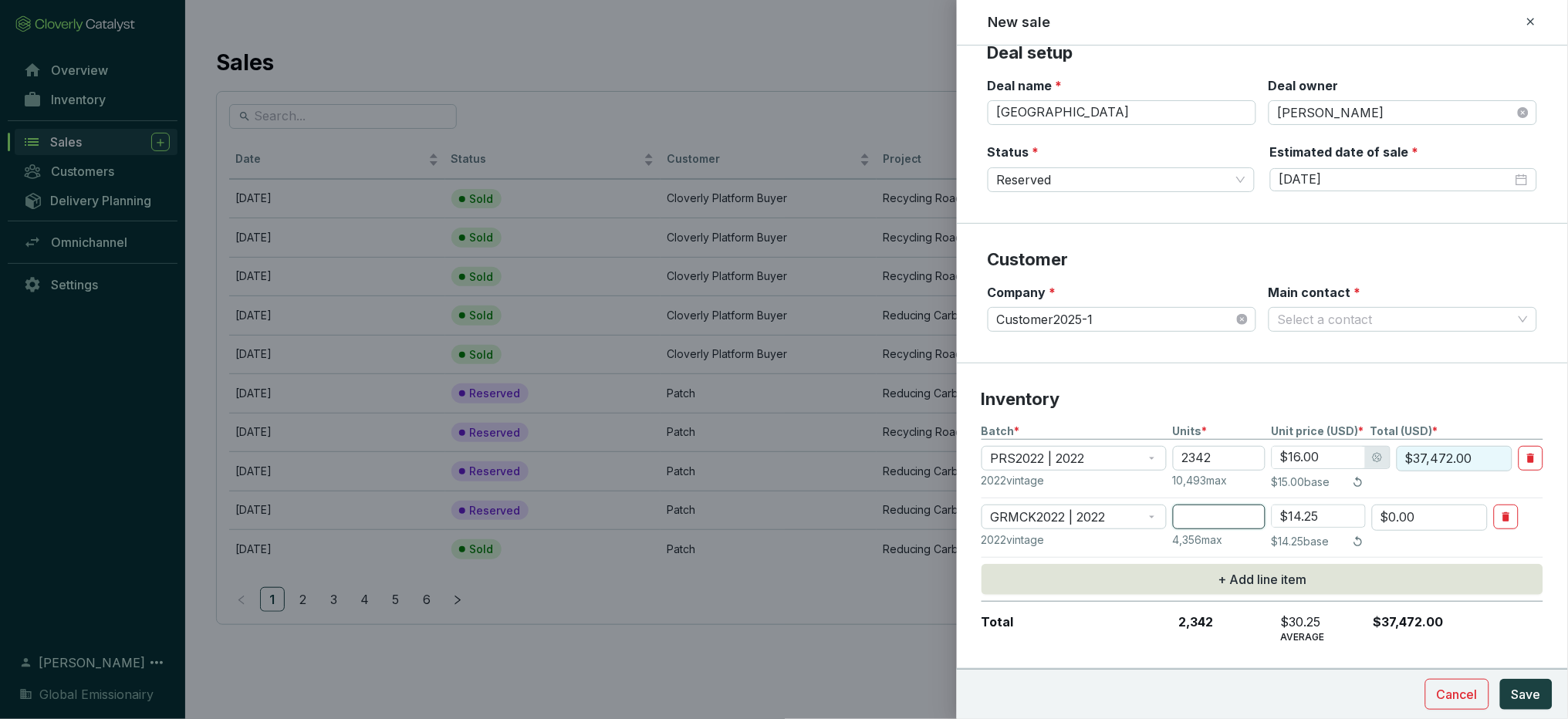
click at [1240, 510] on input "number" at bounding box center [1219, 517] width 92 height 24
type input "4"
type input "$57.00"
type input "43"
type input "$612.75"
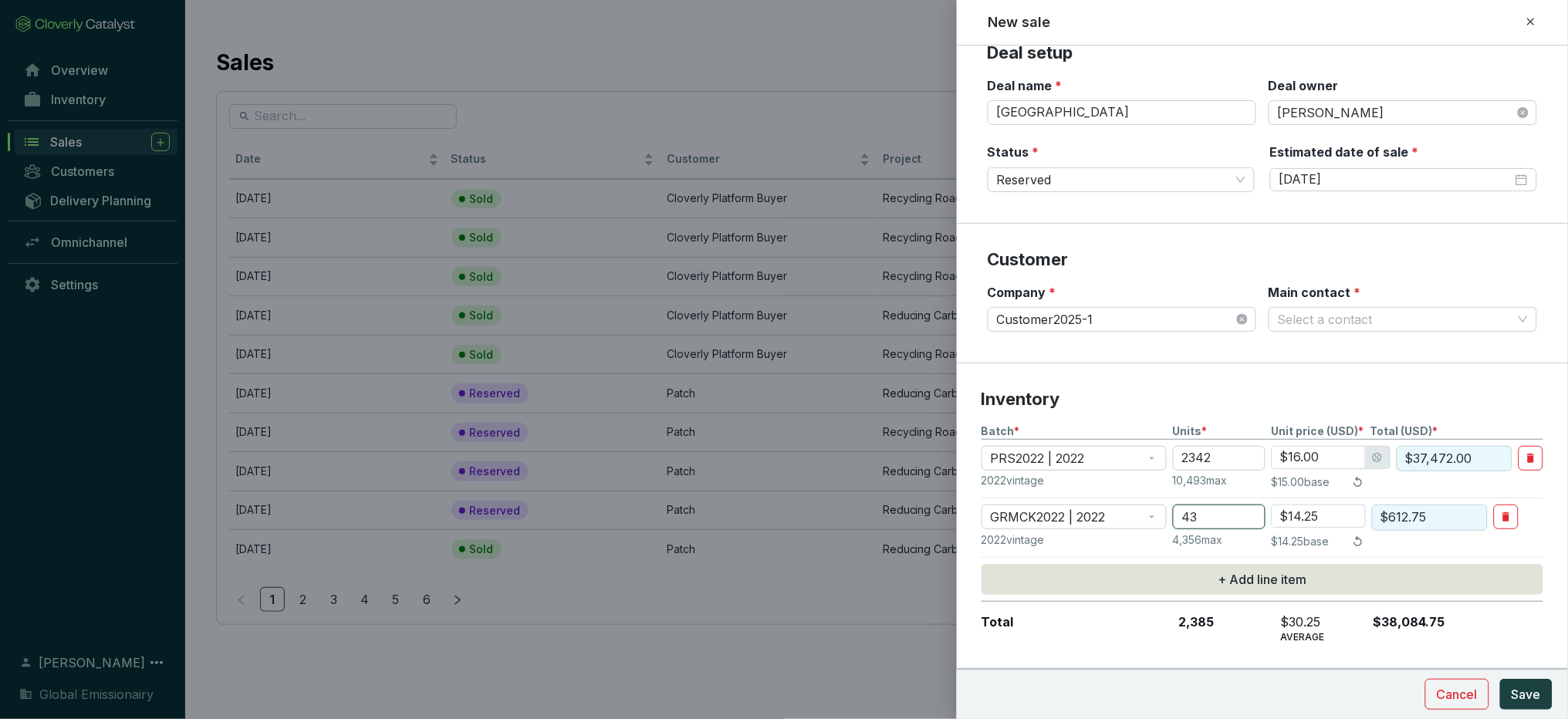
type input "435"
type input "$6,198.75"
type input "4356"
type input "$62,073.00"
type input "4356"
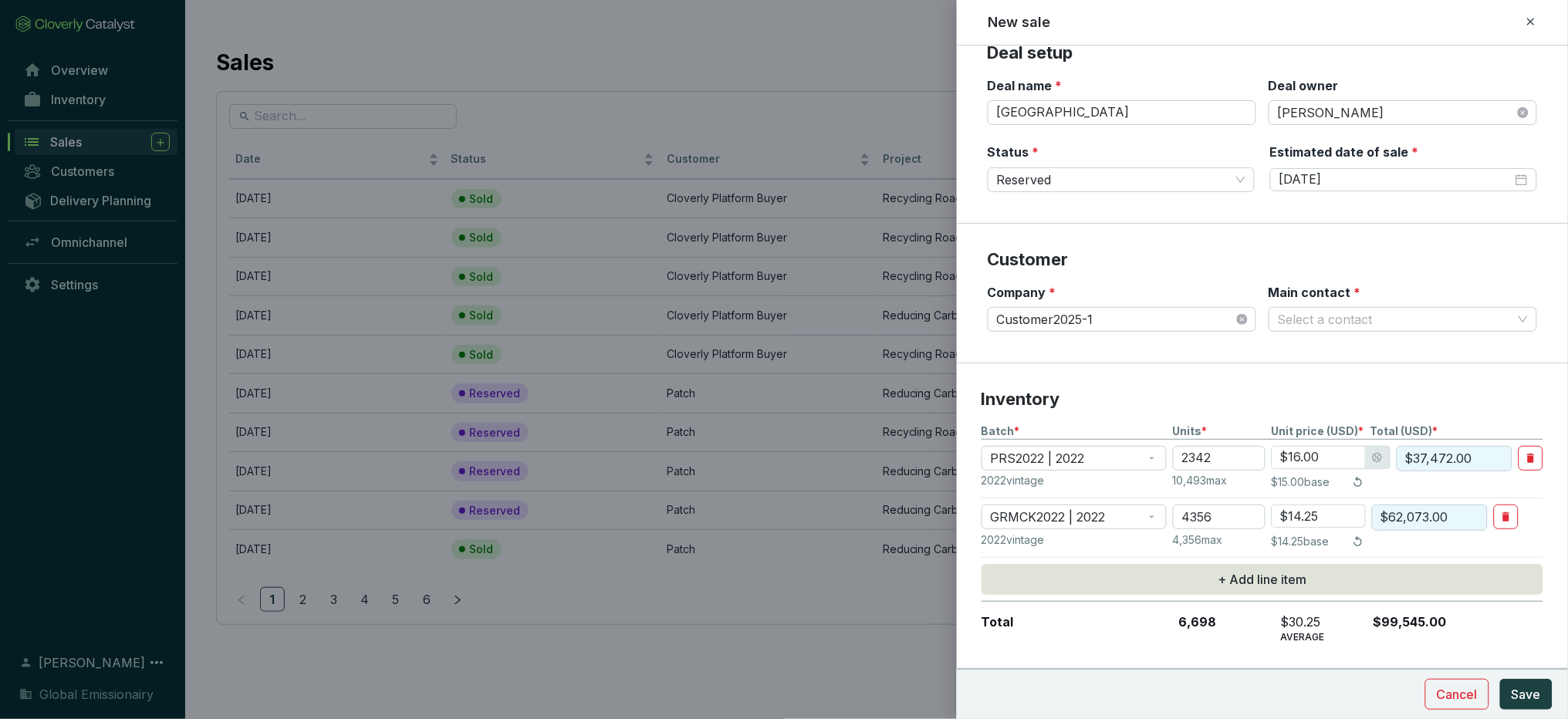
drag, startPoint x: 1342, startPoint y: 510, endPoint x: 1274, endPoint y: 515, distance: 68.2
click at [1274, 515] on input "$14.25" at bounding box center [1319, 517] width 92 height 22
type input "$1.00"
type input "$4,356.00"
type input "$16.00"
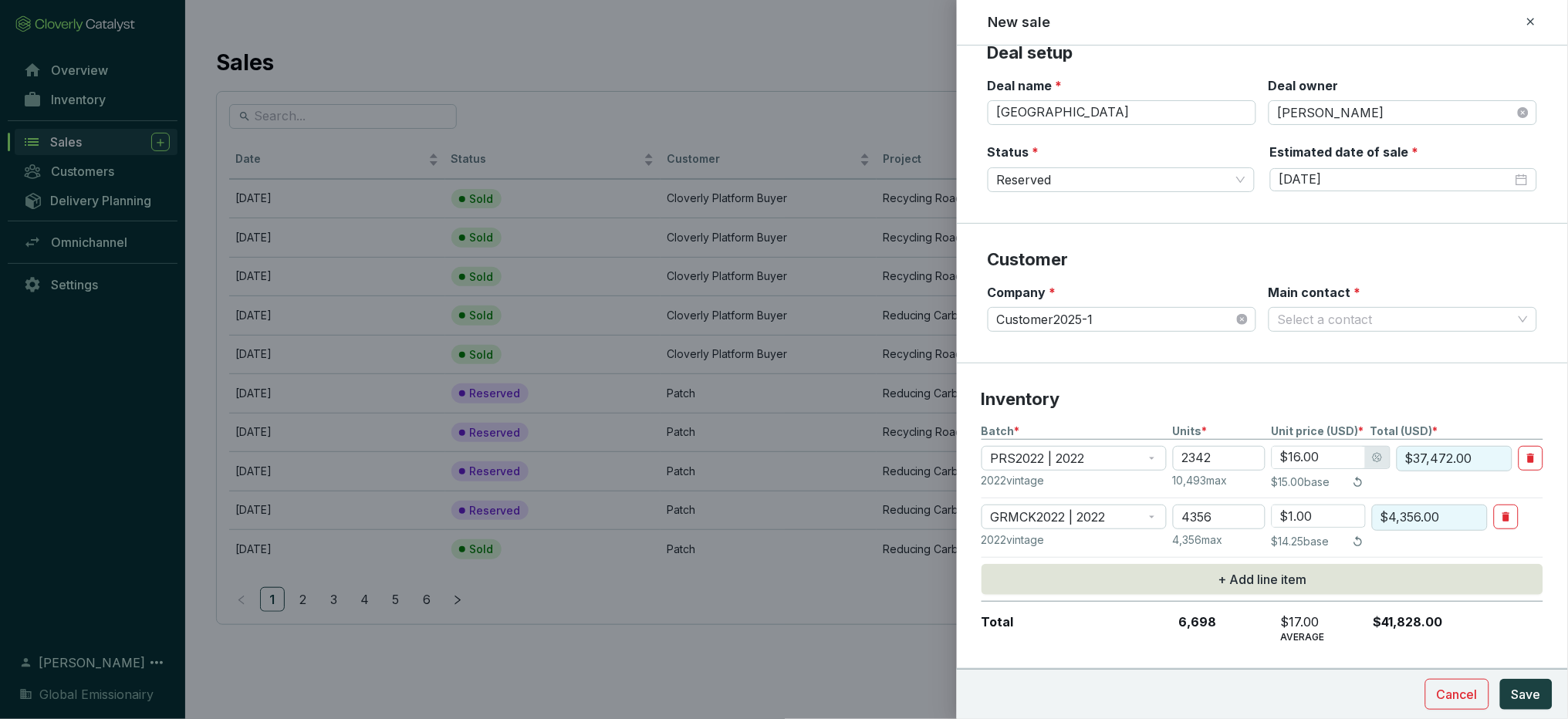
type input "$69,696.00"
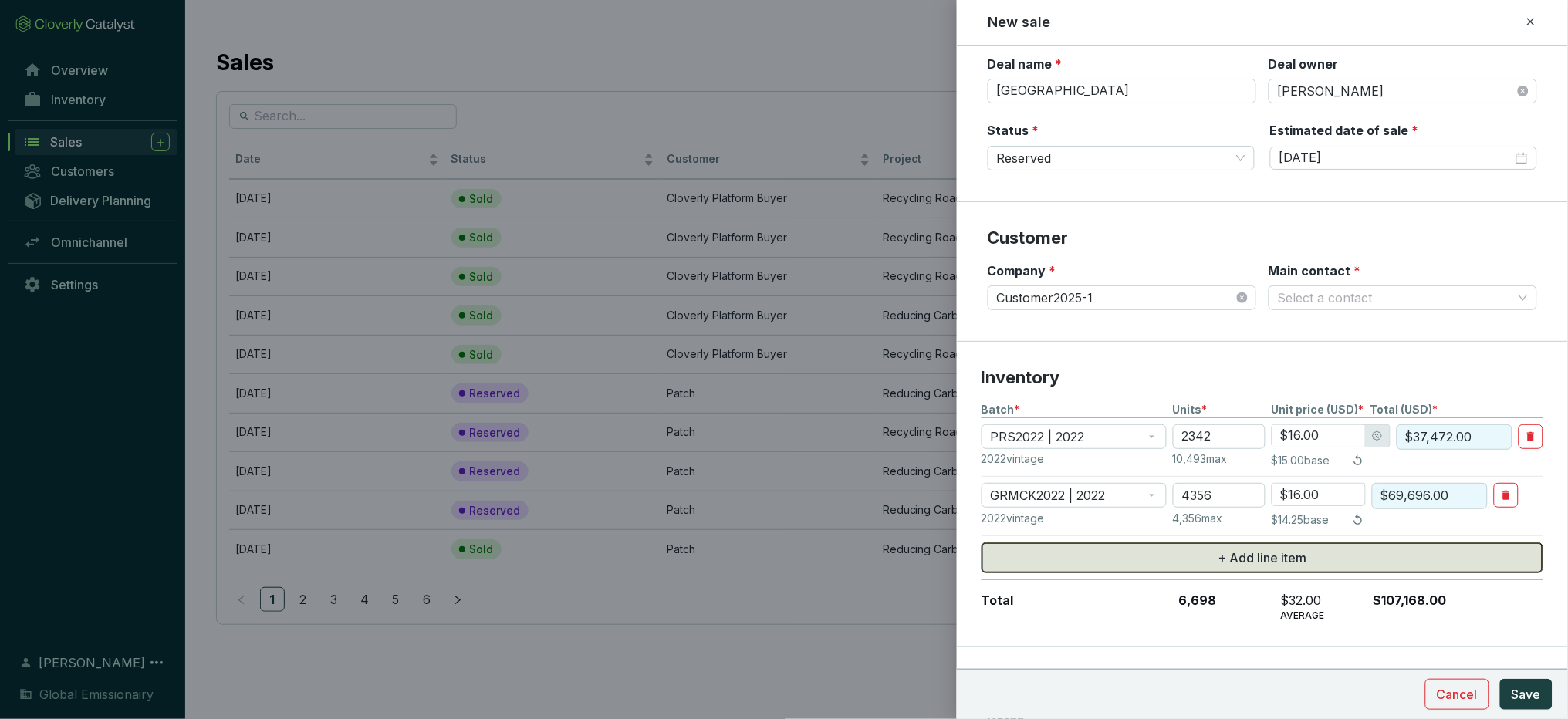
scroll to position [65, 0]
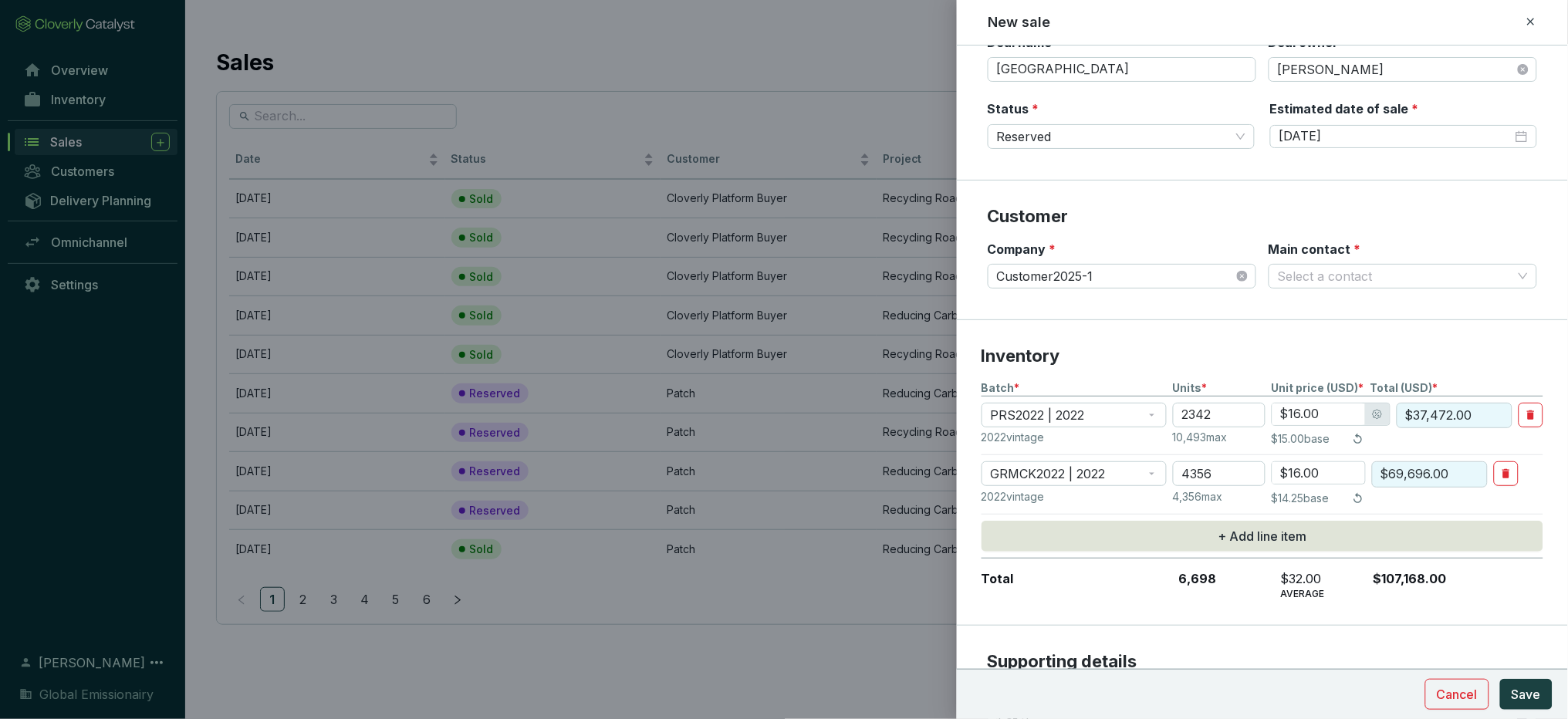
type input "$16.00"
click at [1401, 490] on section "2022 vintage 4,356 max $14.25 base" at bounding box center [1263, 499] width 562 height 18
click at [1345, 424] on section "PRS2022 | 2022 2342 $16.00 $37,472.00" at bounding box center [1263, 415] width 562 height 26
click at [1341, 435] on div "$15.00 base" at bounding box center [1318, 439] width 92 height 18
click at [1547, 690] on button "Save" at bounding box center [1526, 695] width 53 height 31
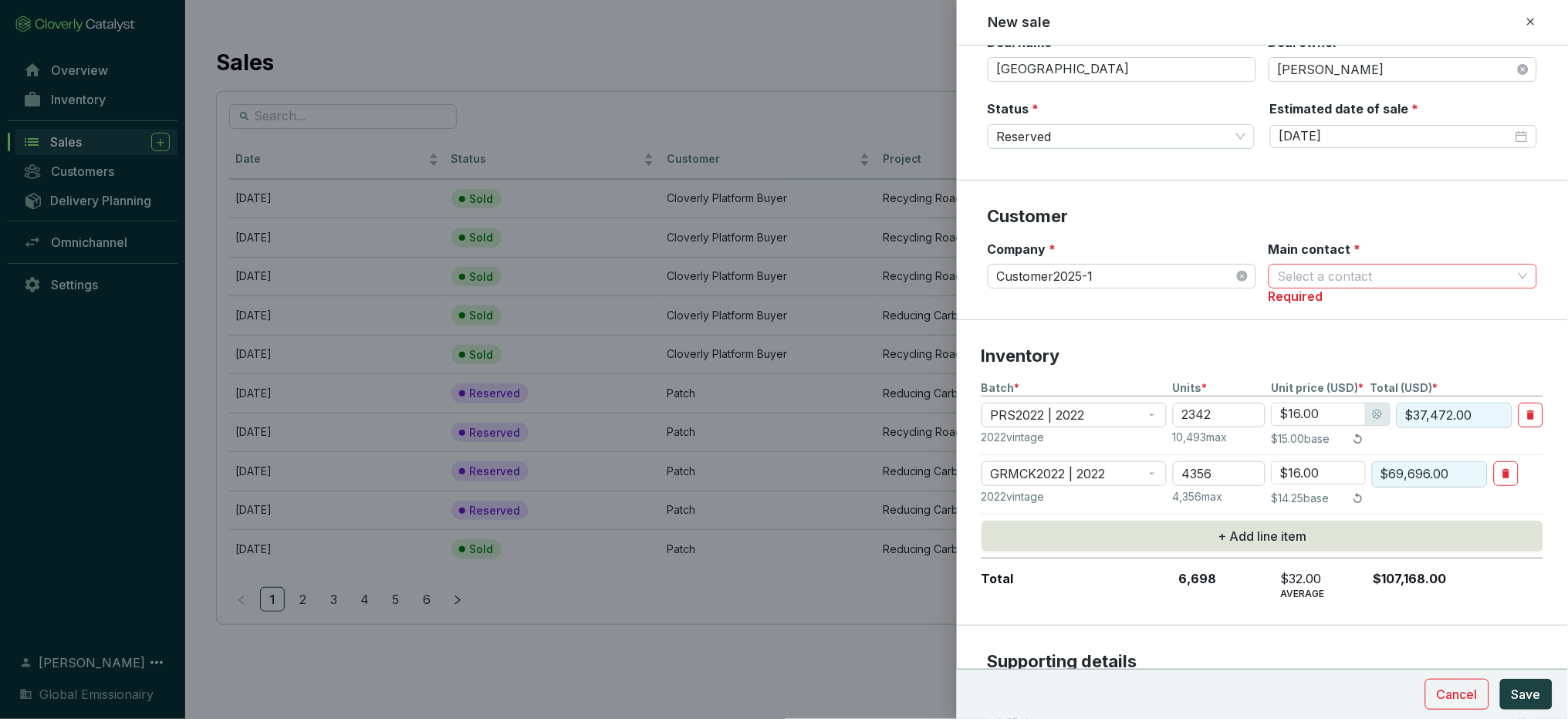
click at [1330, 268] on input "Main contact *" at bounding box center [1395, 277] width 235 height 24
click at [1334, 306] on p "New contact" at bounding box center [1328, 309] width 75 height 17
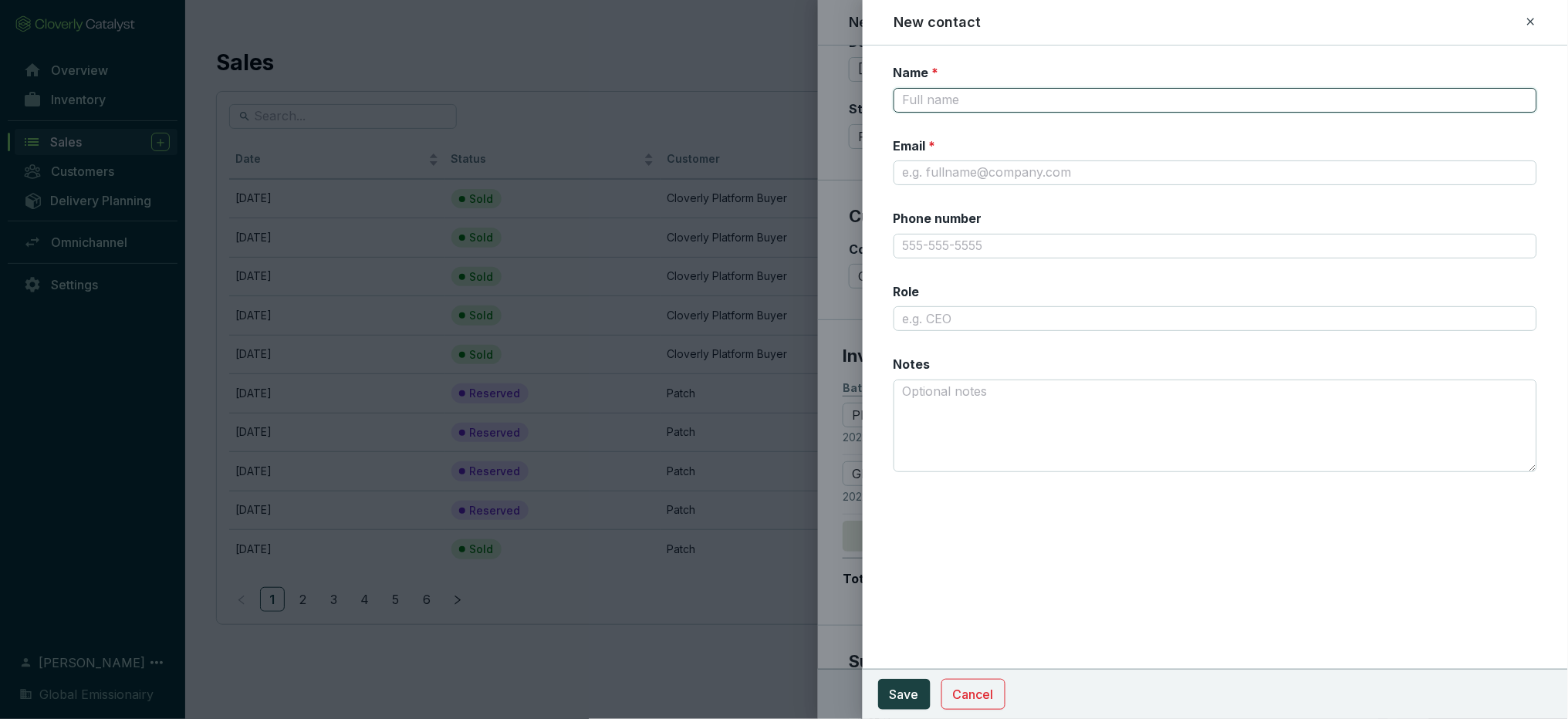
click at [1007, 106] on input "Name *" at bounding box center [1215, 100] width 644 height 24
type input "TB"
click at [966, 169] on input "Email *" at bounding box center [1215, 172] width 644 height 24
type input "[EMAIL_ADDRESS][DOMAIN_NAME]"
click at [905, 693] on span "Save" at bounding box center [904, 695] width 29 height 18
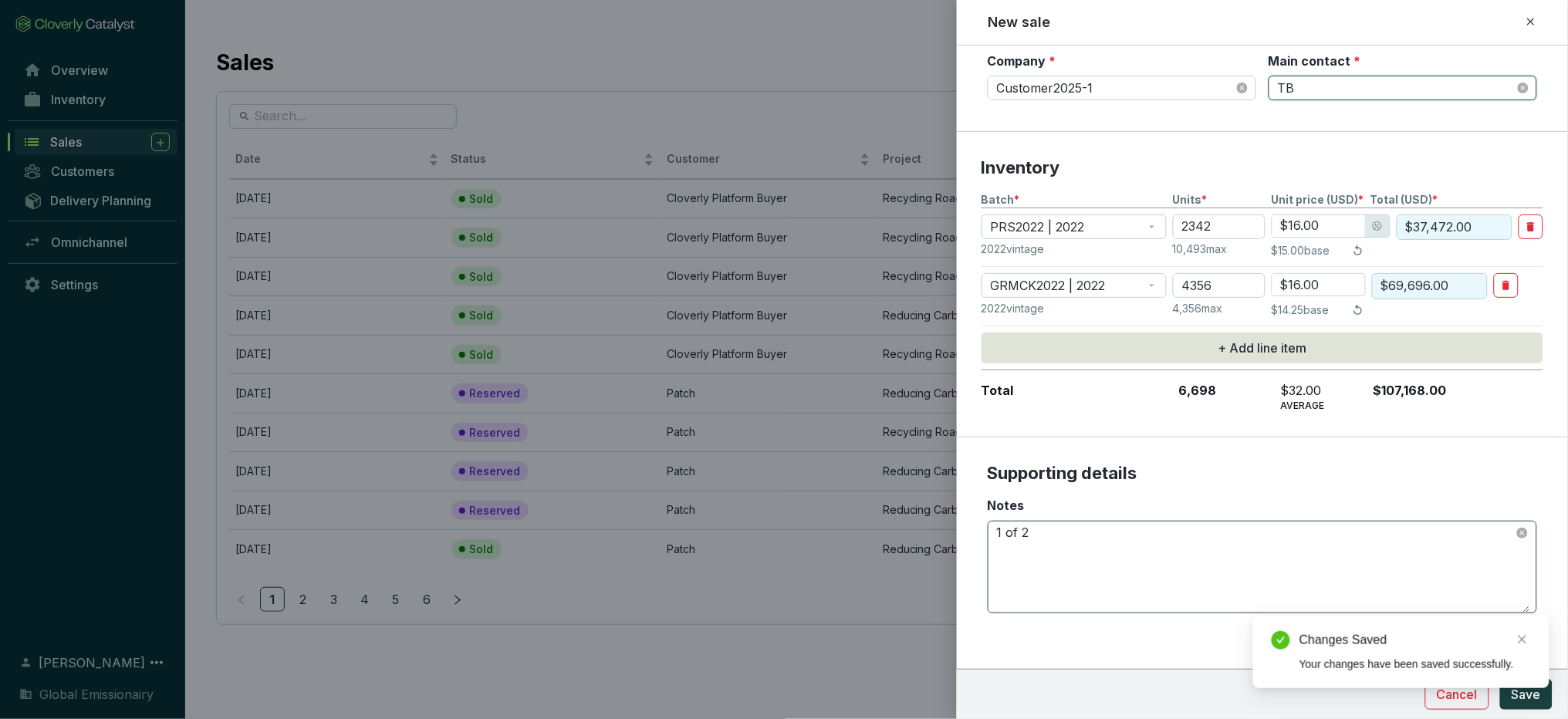
scroll to position [257, 0]
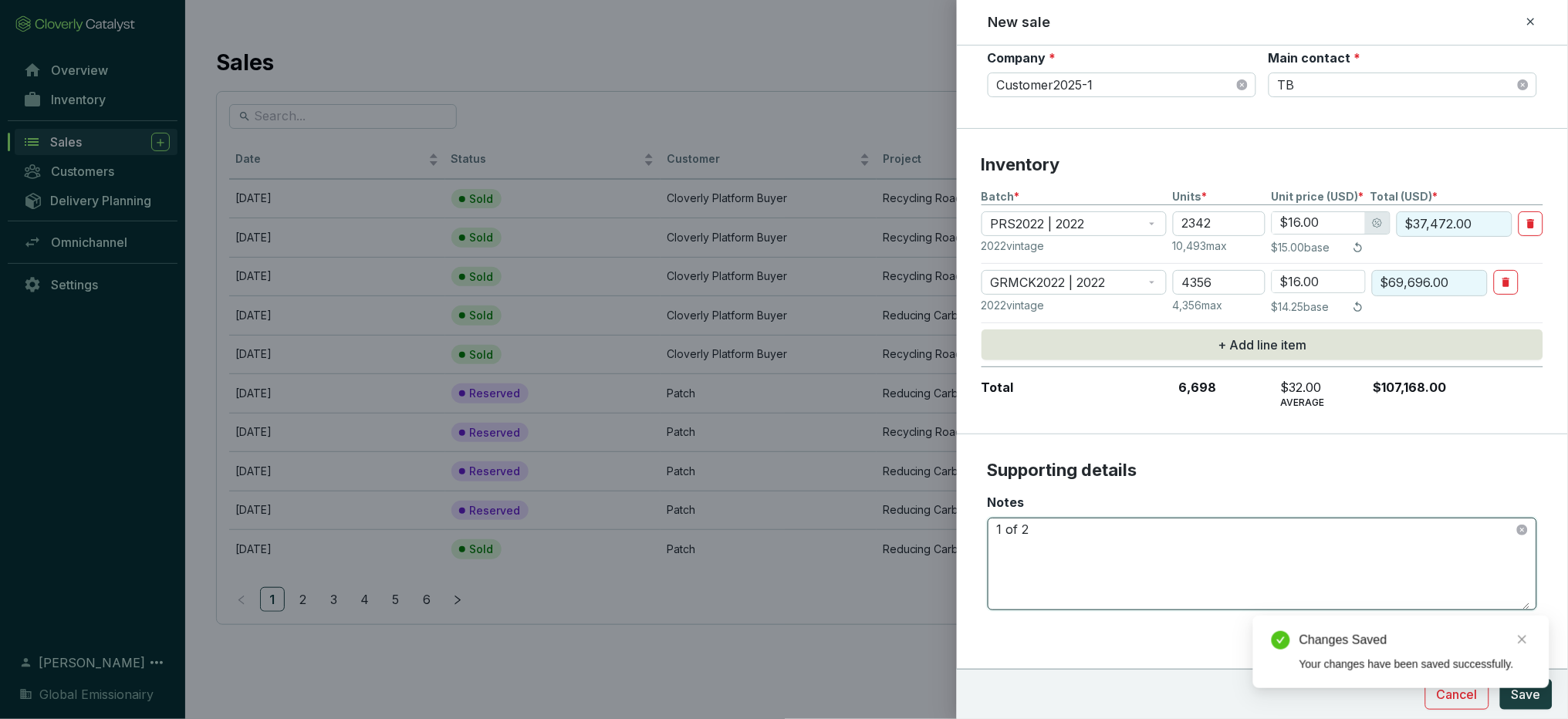
drag, startPoint x: 1183, startPoint y: 552, endPoint x: 891, endPoint y: 517, distance: 294.1
click at [891, 517] on div "New sale Deal setup Deal name * Los Angeles Deal owner [PERSON_NAME] Status * R…" at bounding box center [784, 359] width 1568 height 719
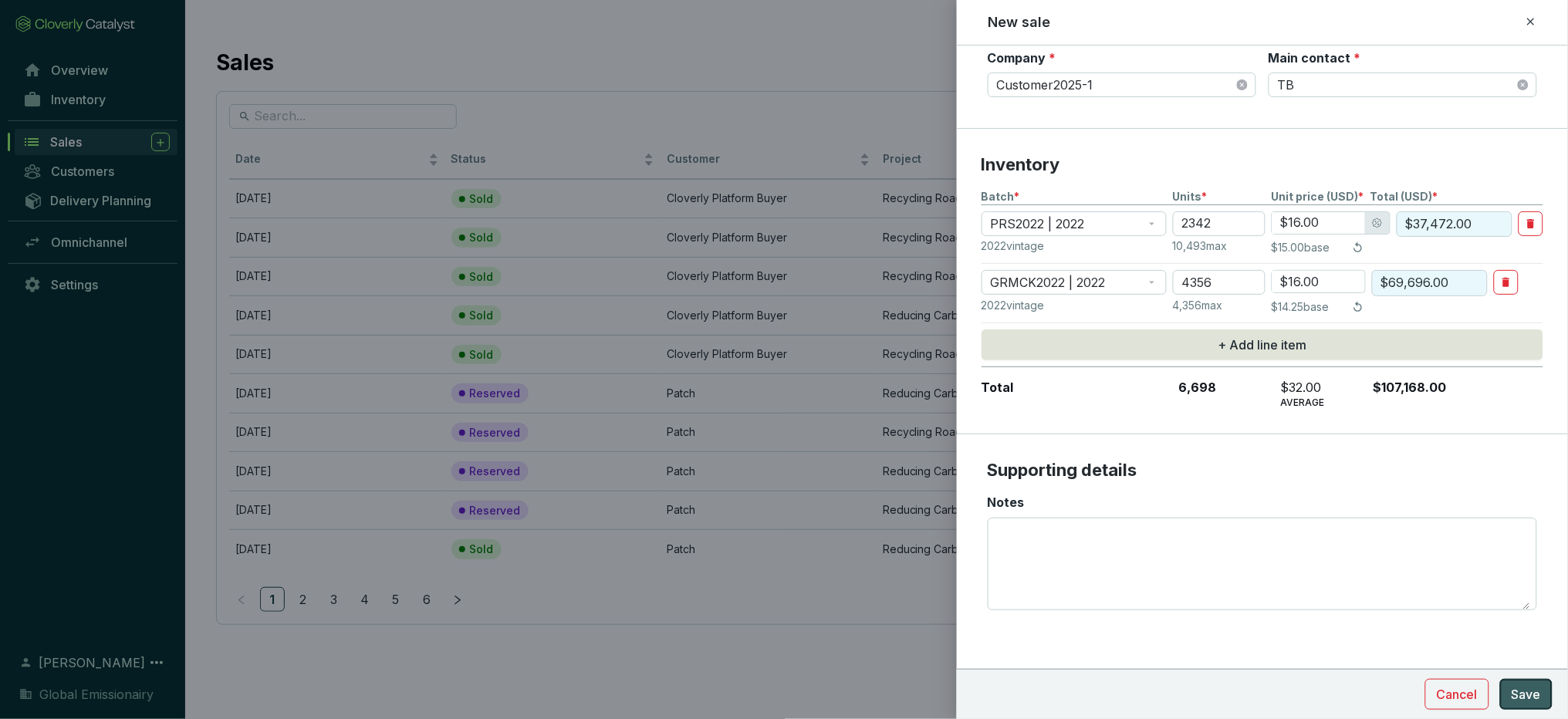
click at [1524, 690] on span "Save" at bounding box center [1525, 695] width 29 height 18
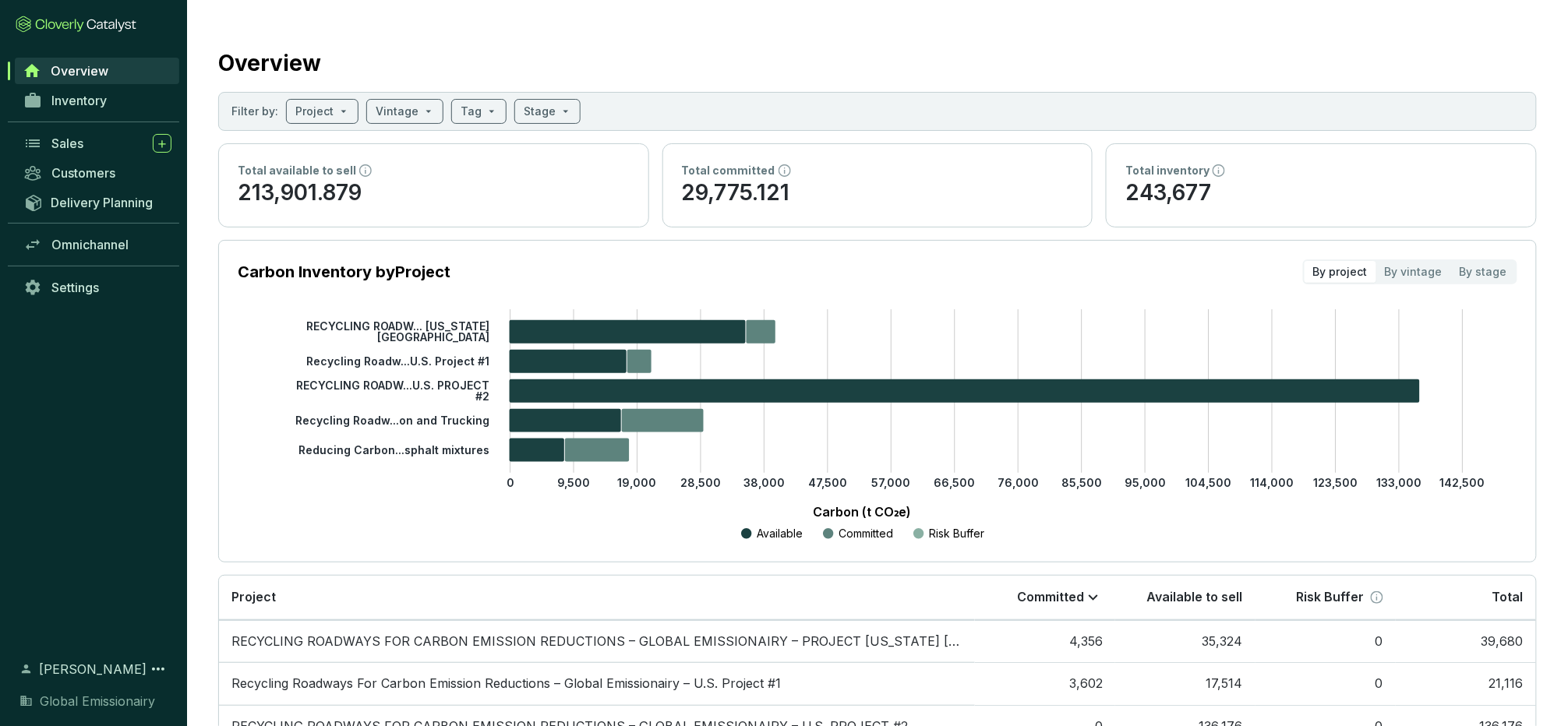
click at [82, 128] on div "Sales" at bounding box center [93, 143] width 187 height 29
click at [76, 137] on span "Sales" at bounding box center [67, 143] width 32 height 16
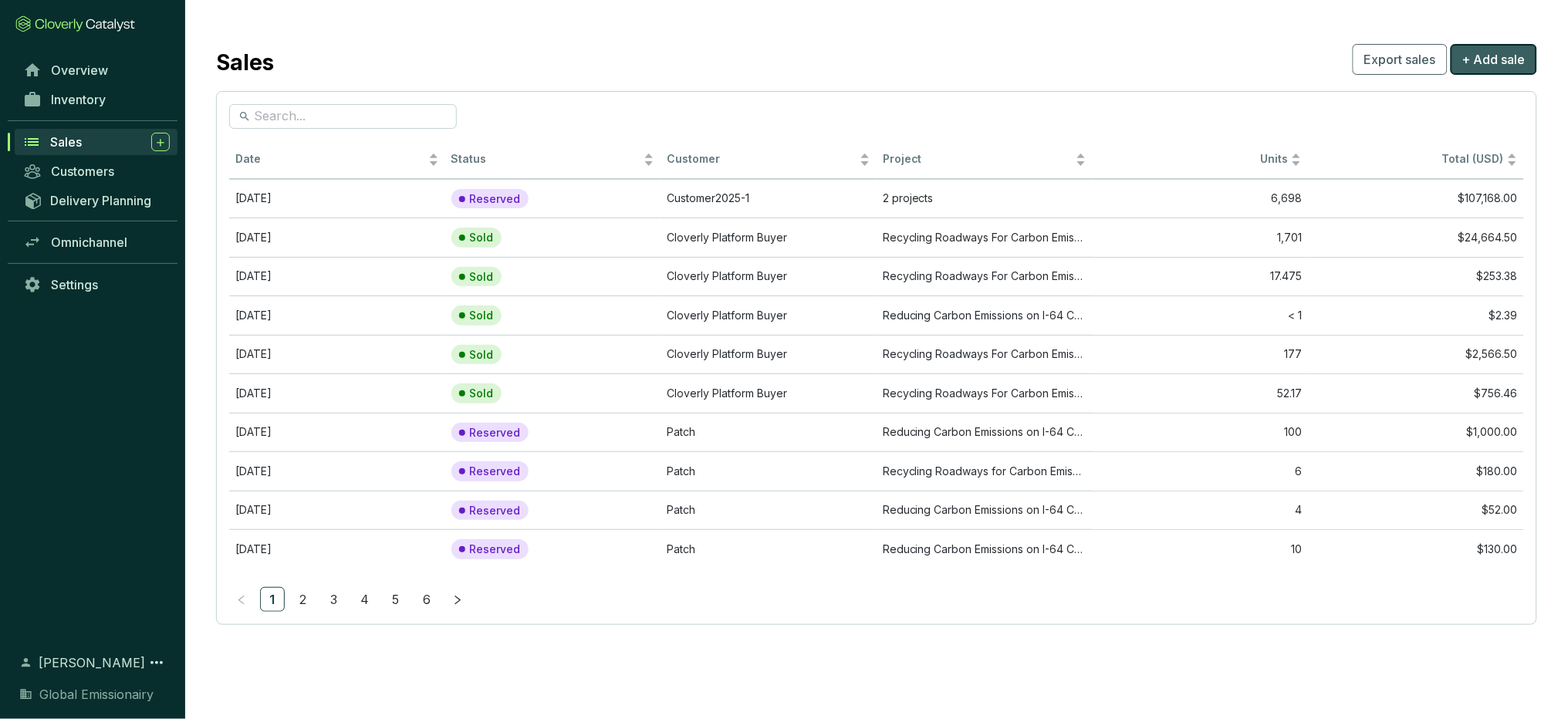
click at [1465, 44] on button "+ Add sale" at bounding box center [1493, 60] width 86 height 31
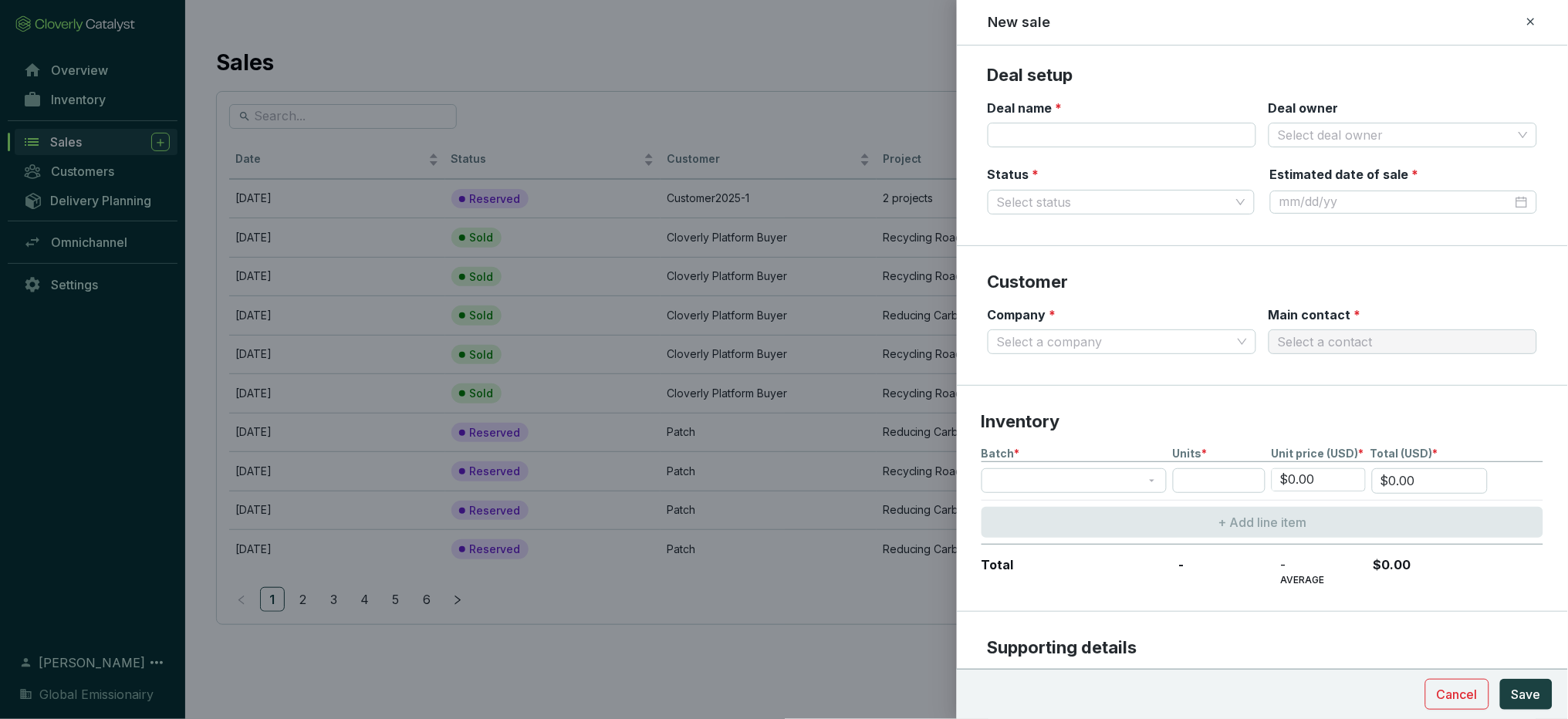
click at [667, 97] on div at bounding box center [784, 359] width 1568 height 719
click at [1526, 18] on icon at bounding box center [1531, 22] width 13 height 18
